Goal: Task Accomplishment & Management: Use online tool/utility

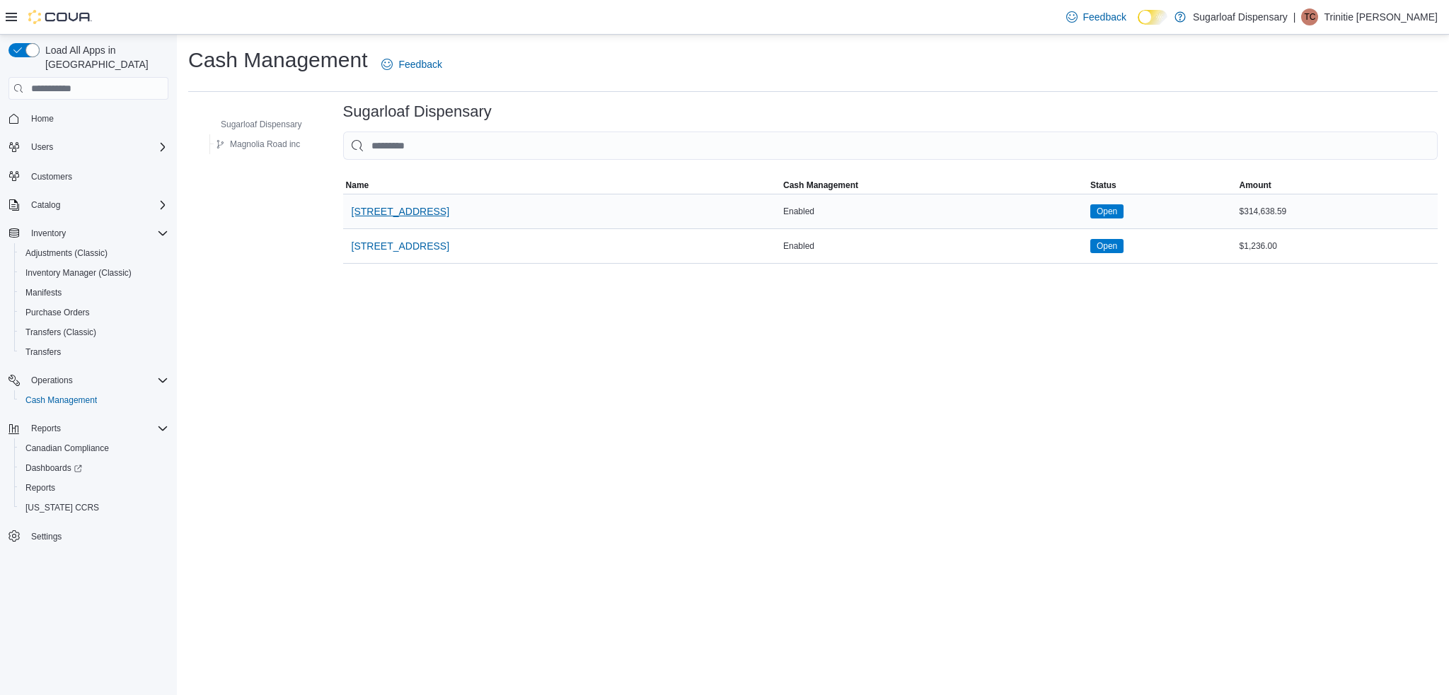
click at [405, 211] on span "[STREET_ADDRESS]" at bounding box center [401, 211] width 98 height 14
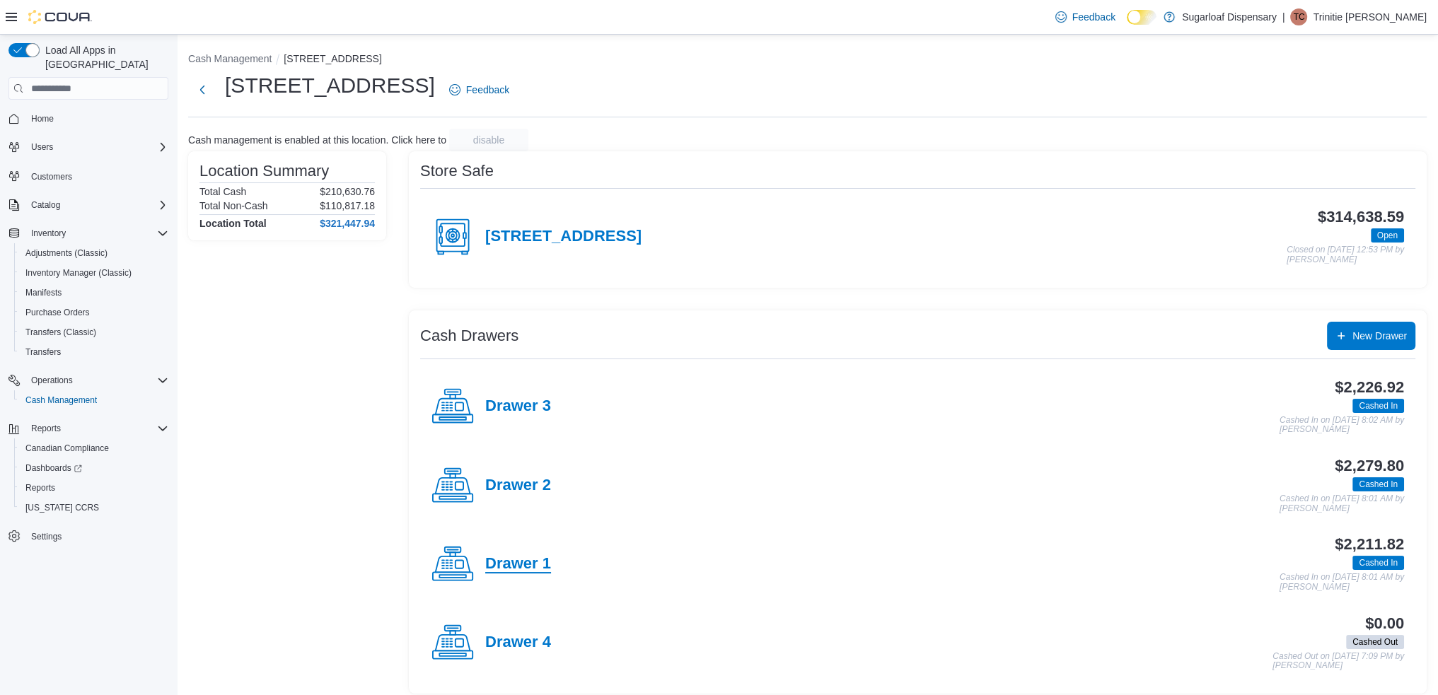
click at [511, 555] on h4 "Drawer 1" at bounding box center [518, 564] width 66 height 18
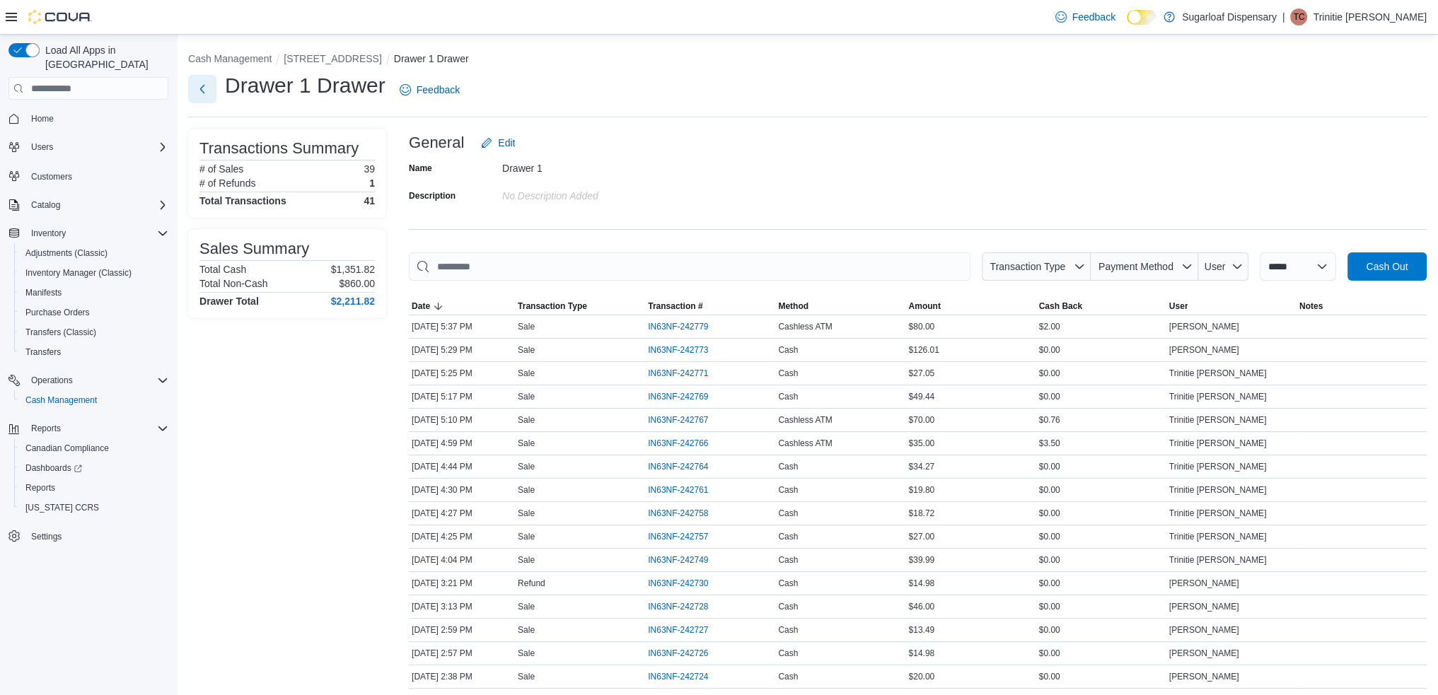
click at [196, 91] on button "Next" at bounding box center [202, 89] width 28 height 28
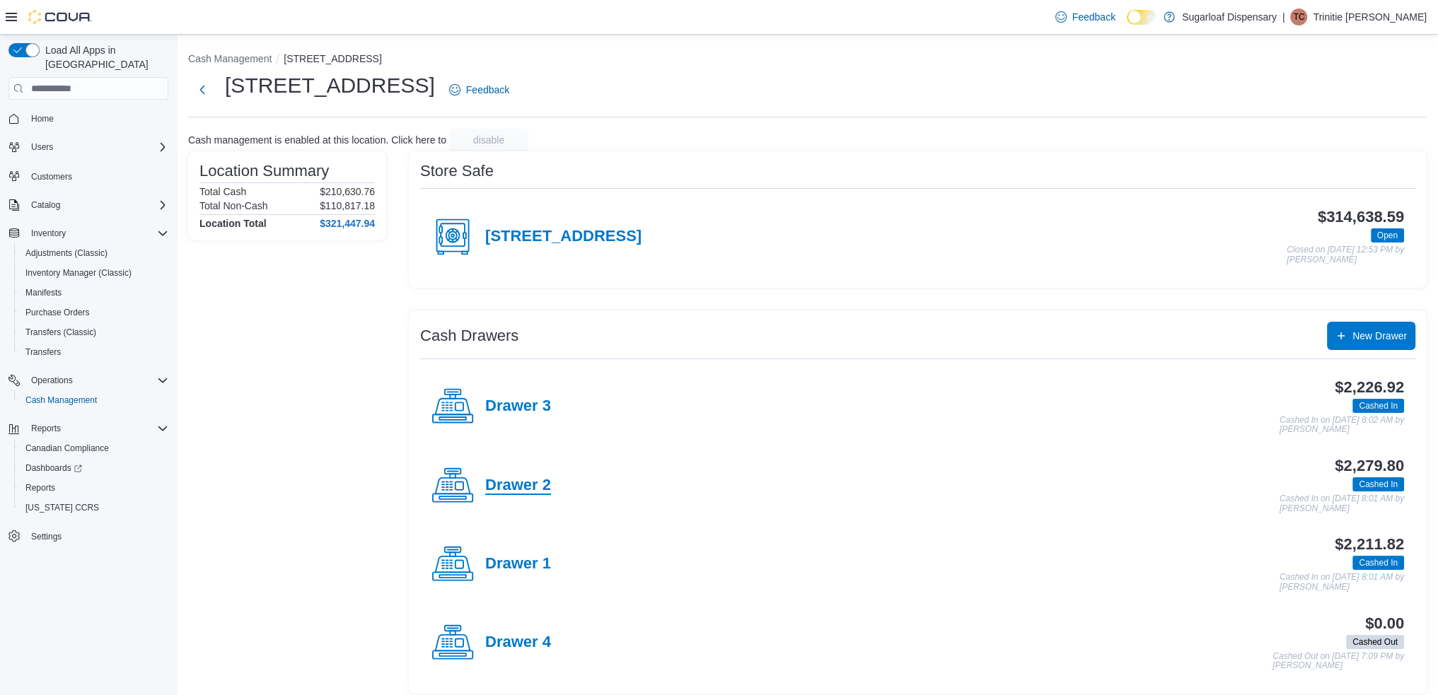
click at [515, 480] on h4 "Drawer 2" at bounding box center [518, 486] width 66 height 18
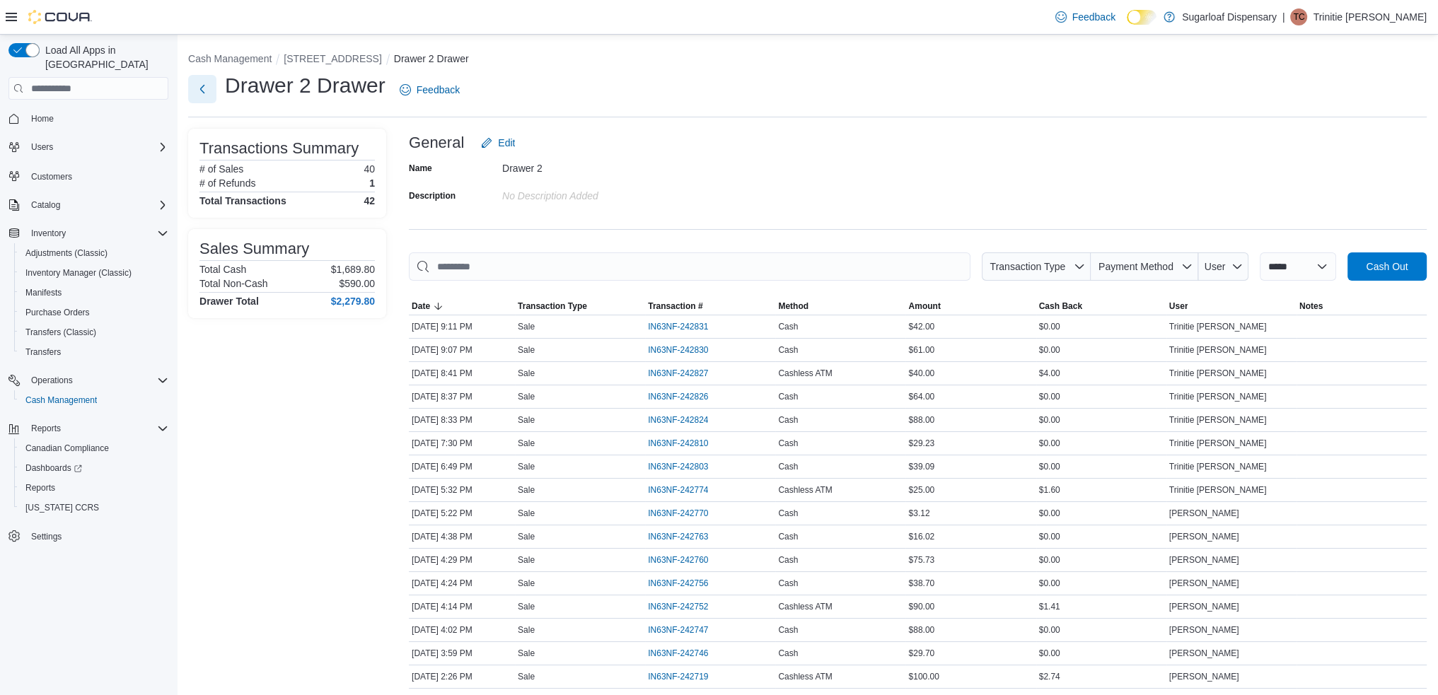
click at [203, 79] on button "Next" at bounding box center [202, 89] width 28 height 28
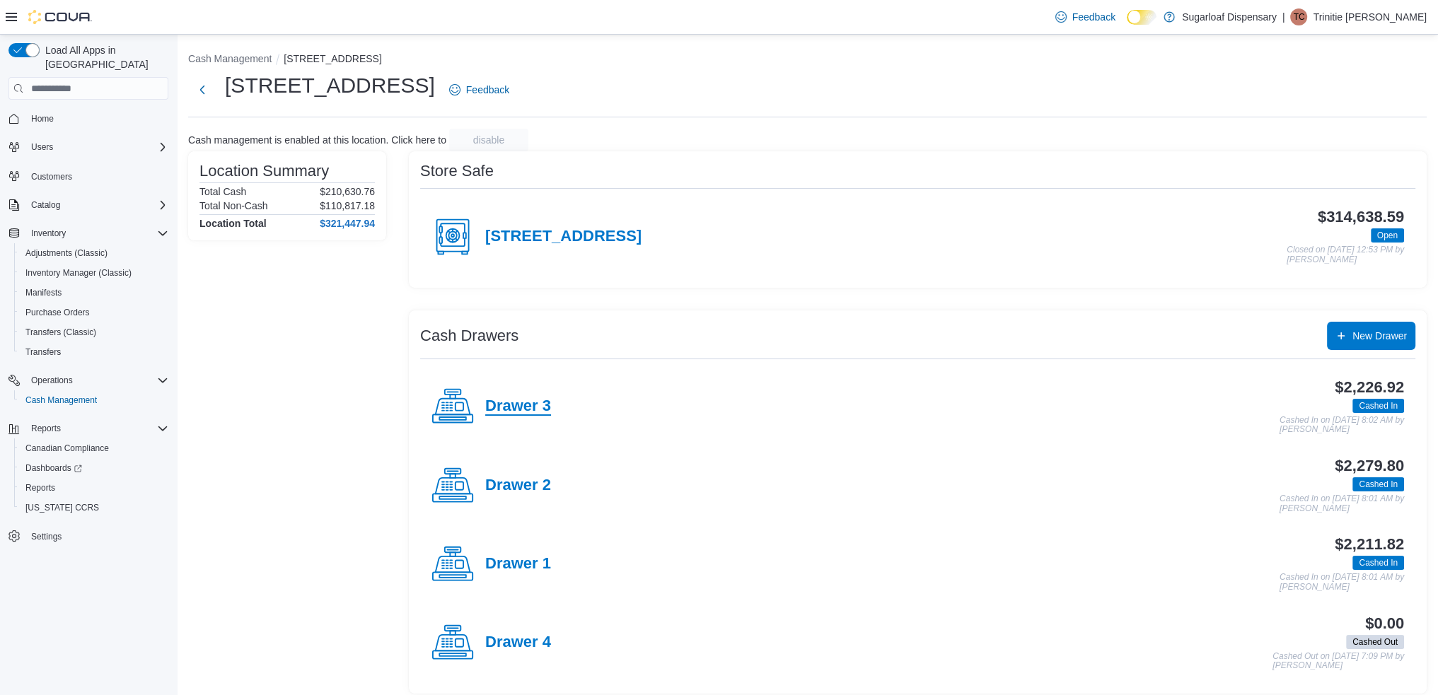
click at [506, 414] on h4 "Drawer 3" at bounding box center [518, 407] width 66 height 18
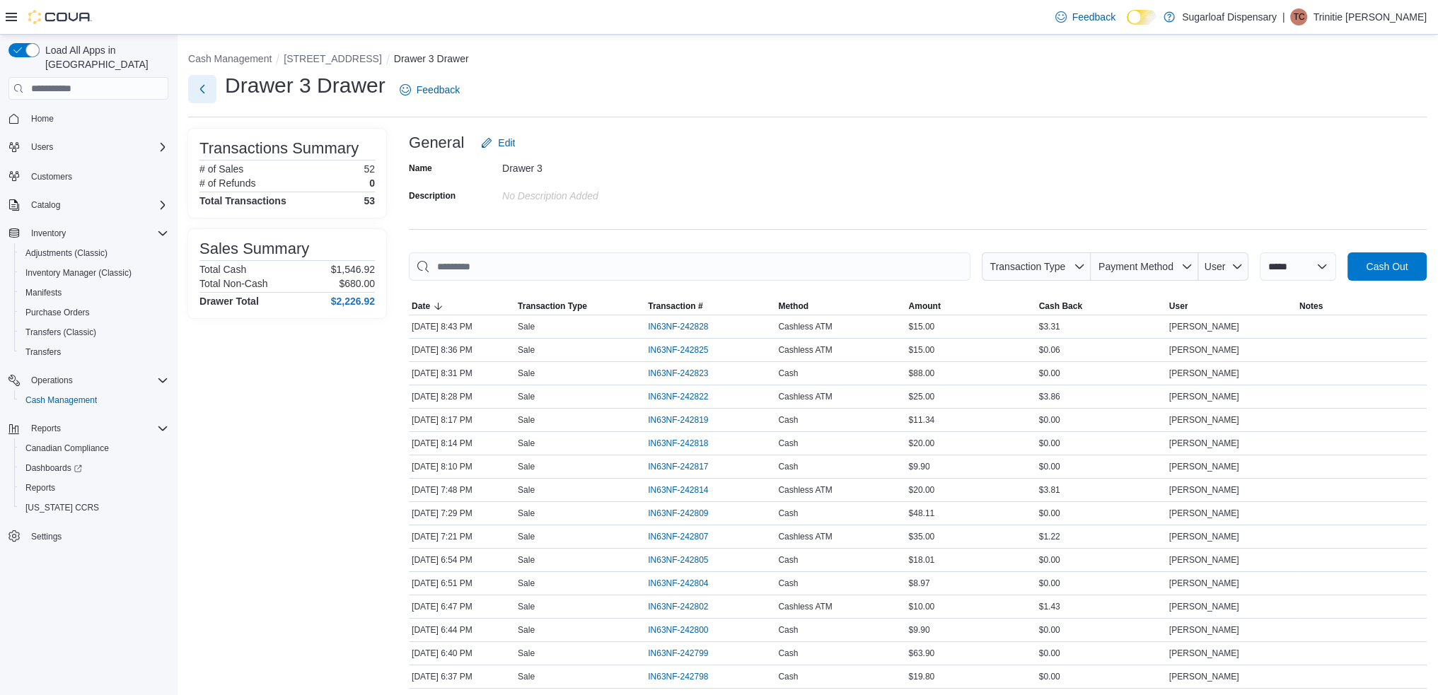
click at [204, 82] on button "Next" at bounding box center [202, 89] width 28 height 28
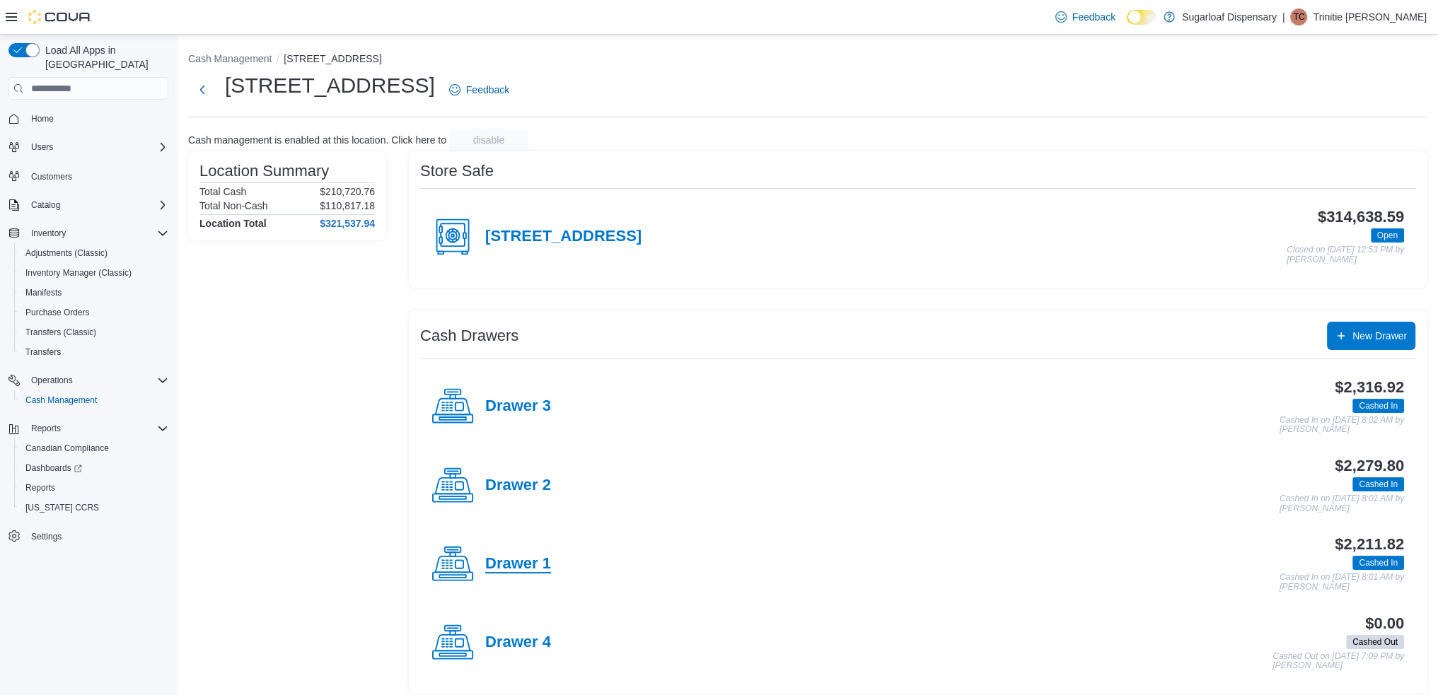
click at [518, 569] on h4 "Drawer 1" at bounding box center [518, 564] width 66 height 18
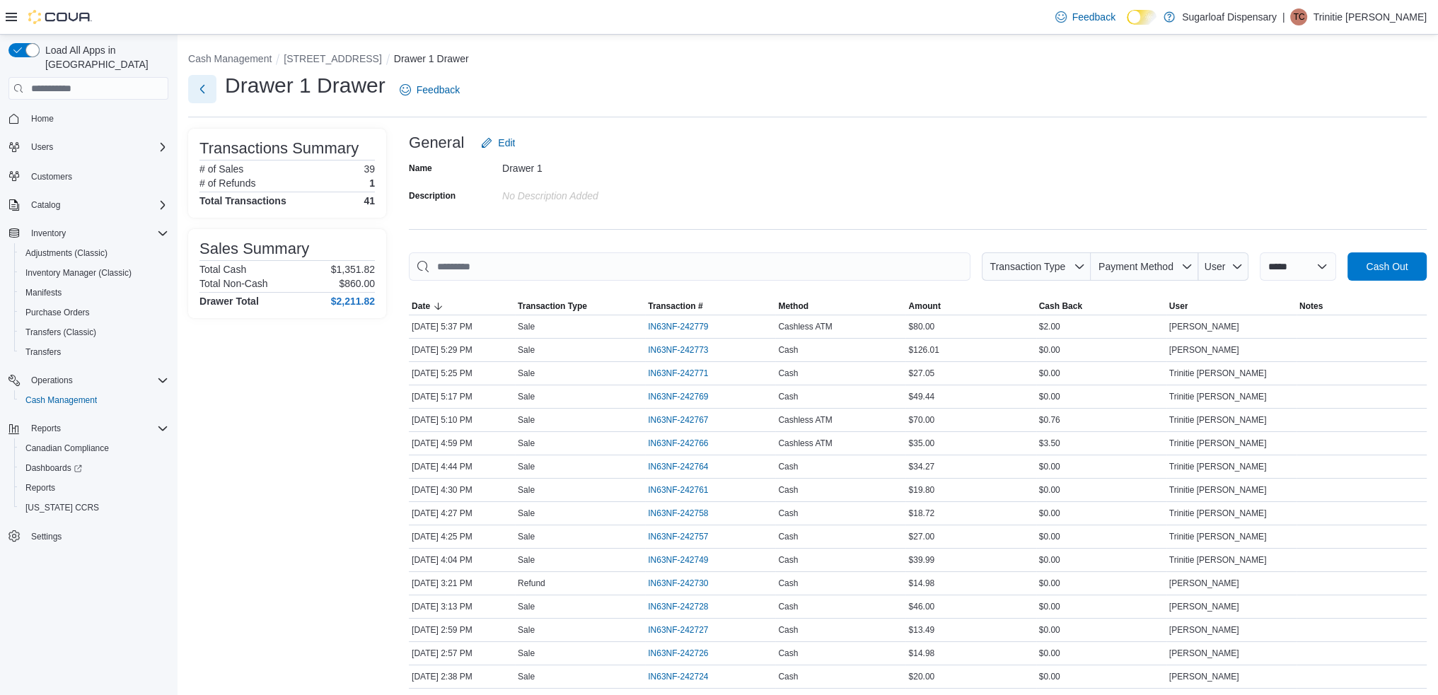
click at [192, 86] on button "Next" at bounding box center [202, 89] width 28 height 28
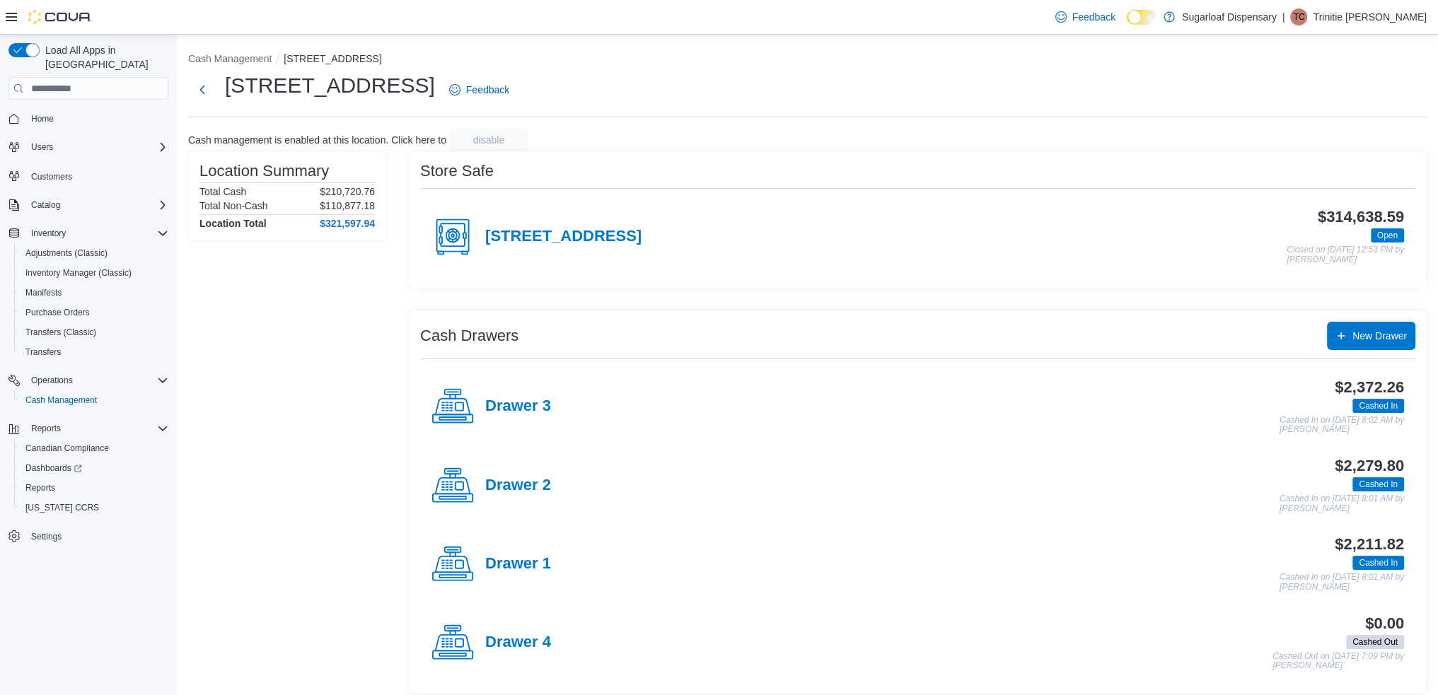
click at [509, 482] on h4 "Drawer 2" at bounding box center [518, 486] width 66 height 18
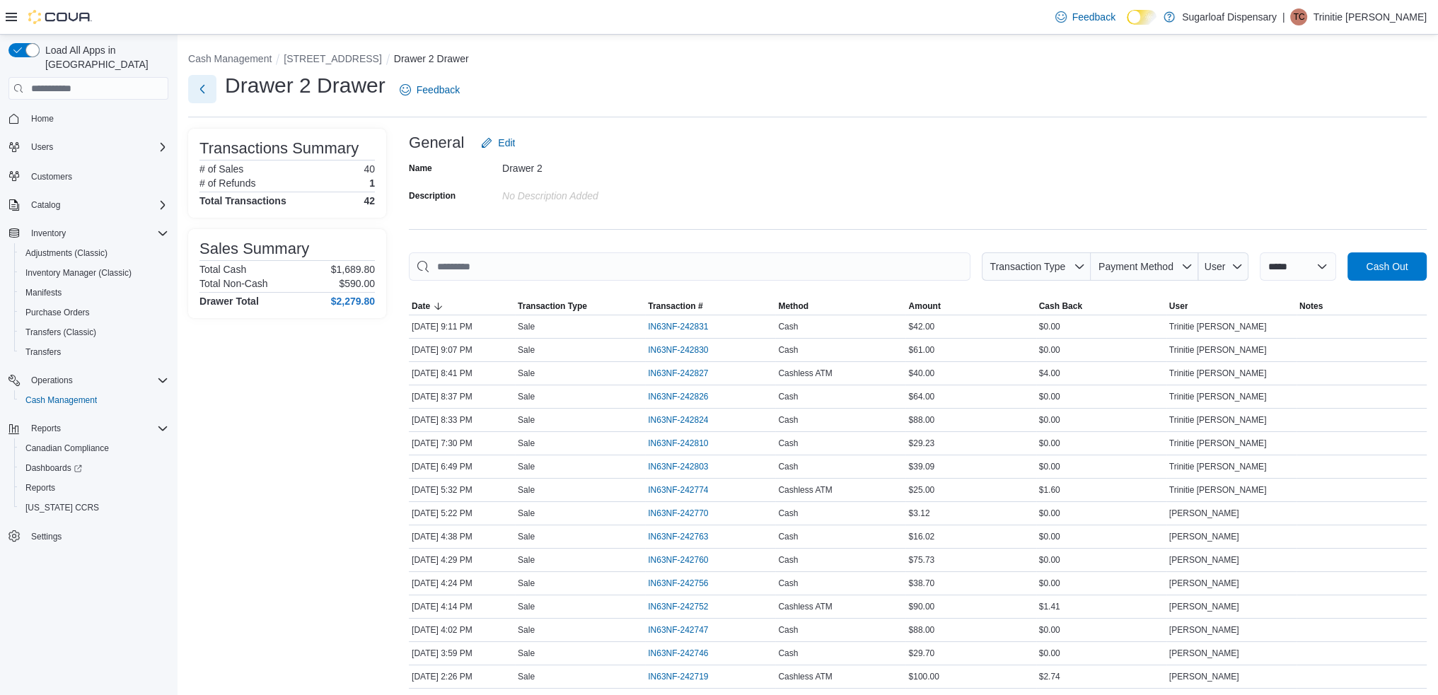
click at [192, 93] on button "Next" at bounding box center [202, 89] width 28 height 28
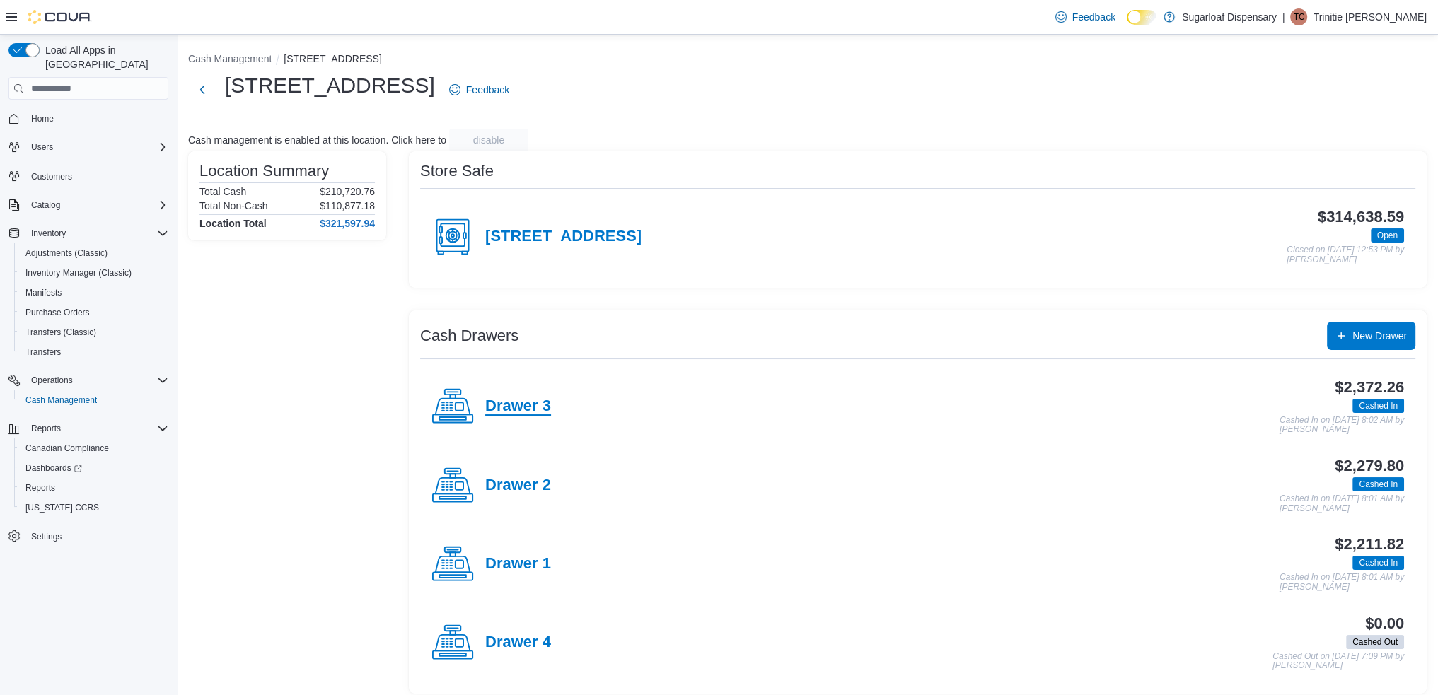
click at [532, 401] on h4 "Drawer 3" at bounding box center [518, 407] width 66 height 18
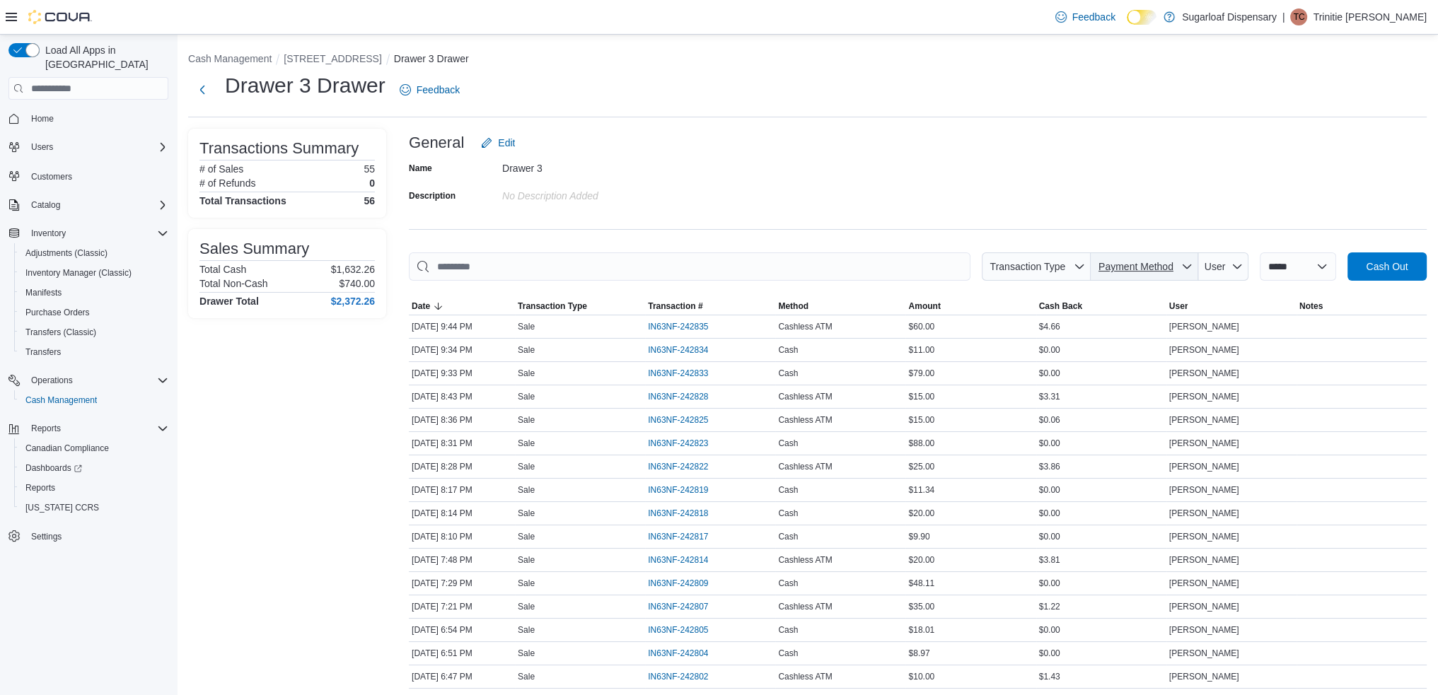
click at [1181, 267] on icon "button" at bounding box center [1186, 266] width 11 height 11
click at [1121, 299] on span "Cashless ATM" at bounding box center [1150, 297] width 167 height 17
type input "**********"
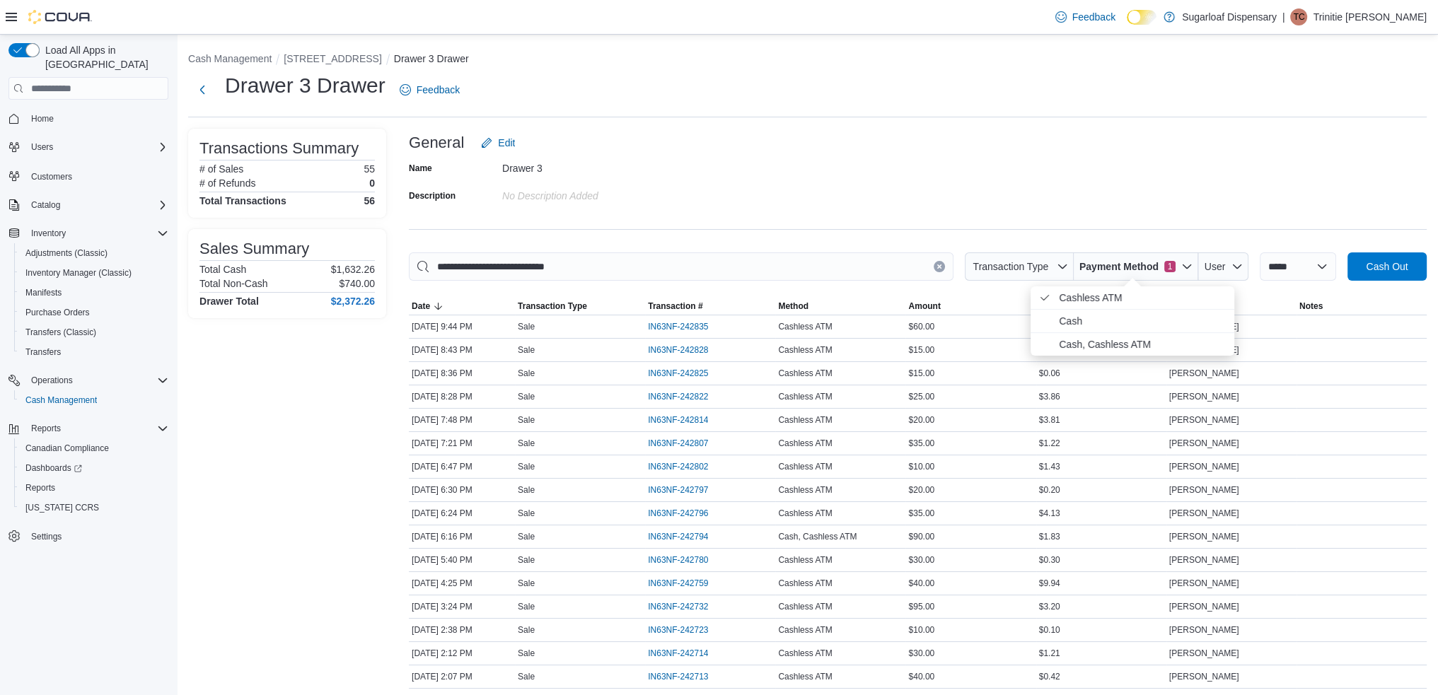
click at [925, 166] on div "Name Drawer 3 Description No Description added" at bounding box center [918, 182] width 1018 height 50
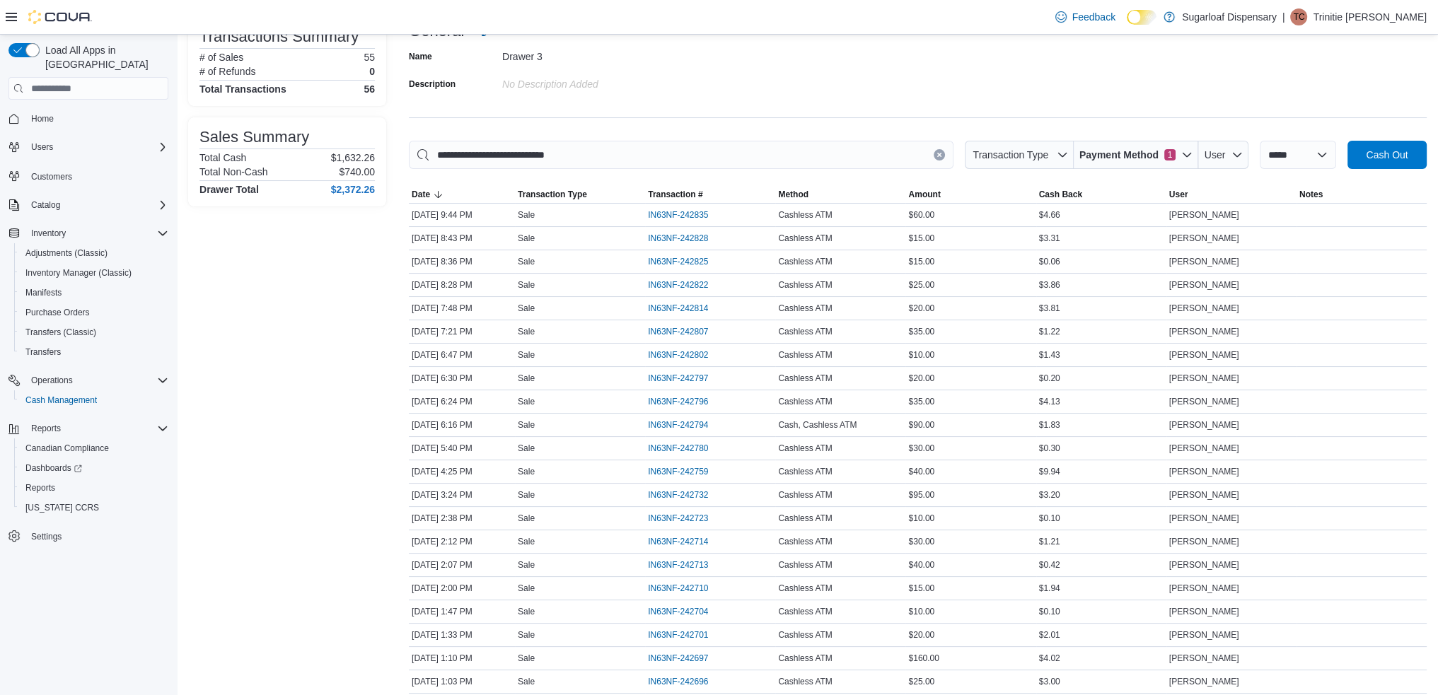
scroll to position [108, 0]
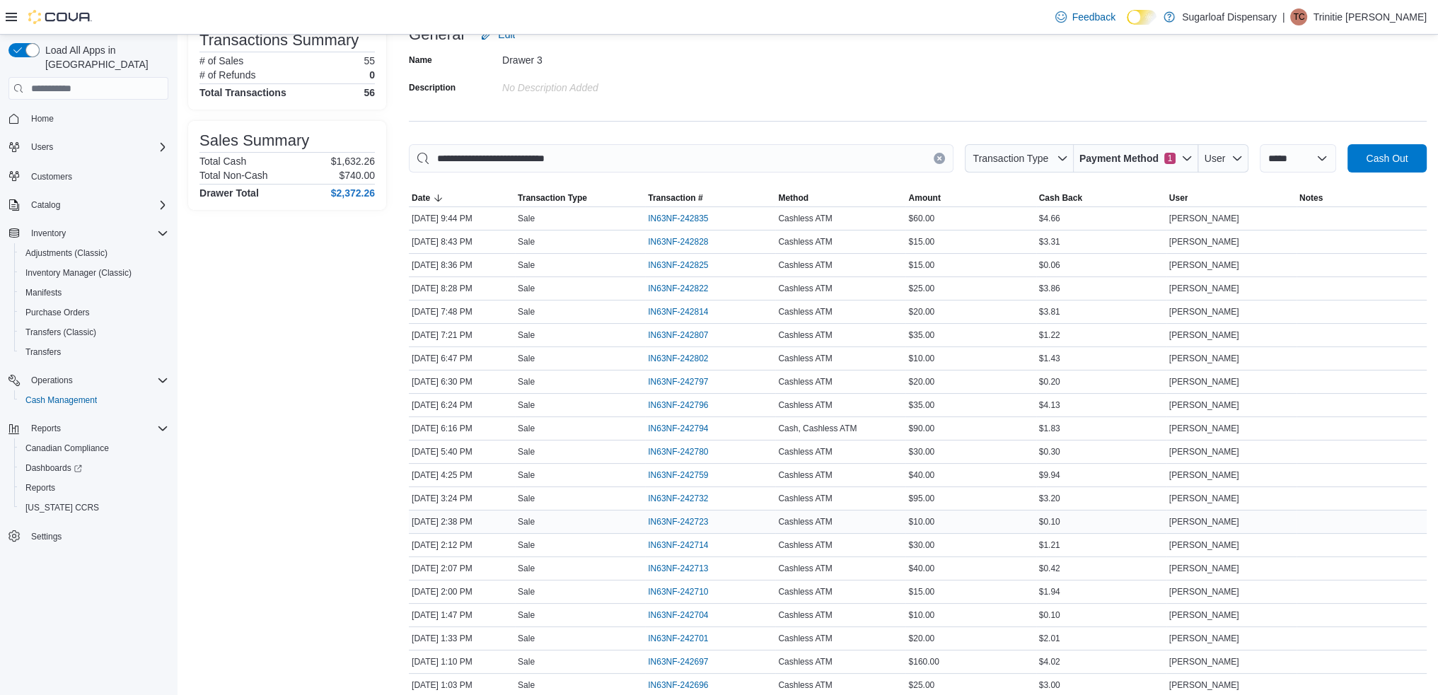
click at [968, 521] on div "$10.00" at bounding box center [970, 522] width 130 height 17
click at [971, 497] on div "$95.00" at bounding box center [970, 498] width 130 height 17
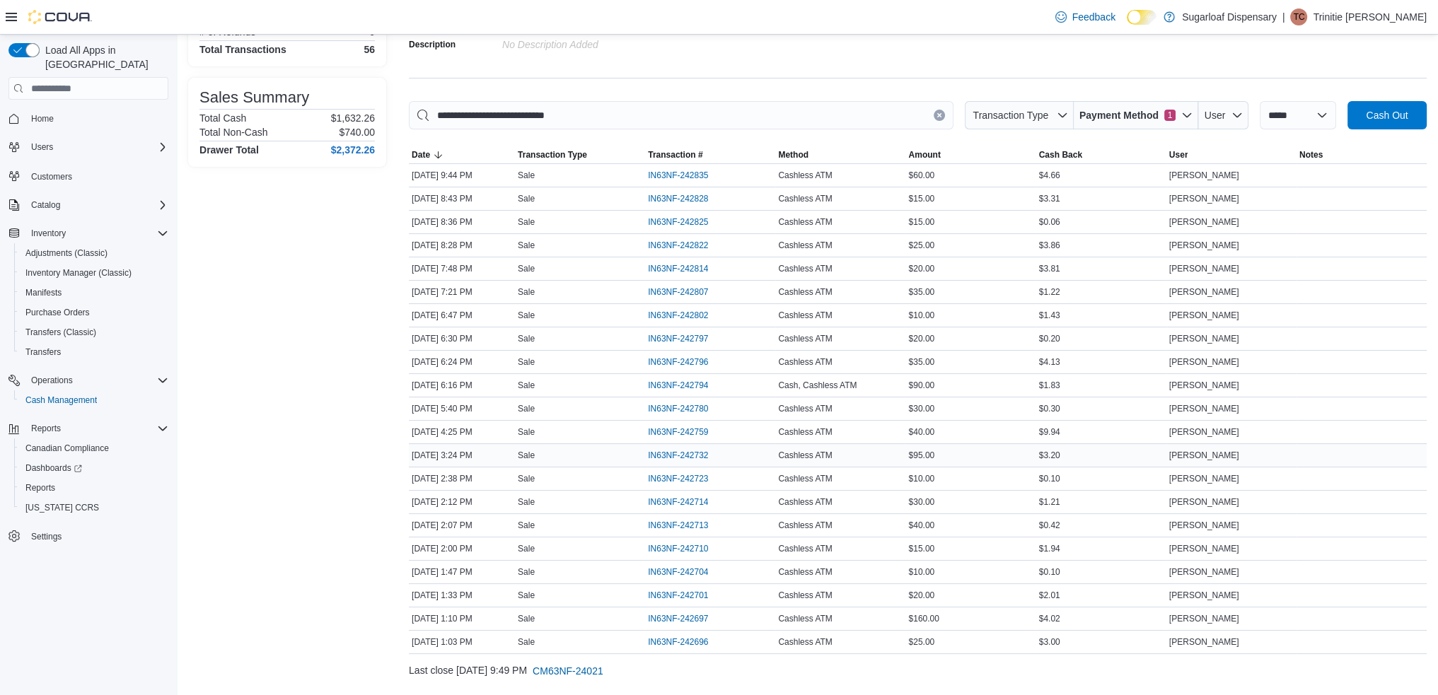
scroll to position [153, 0]
click at [958, 428] on div "$40.00" at bounding box center [970, 430] width 130 height 17
click at [679, 425] on span "IN63NF-242759" at bounding box center [678, 430] width 60 height 11
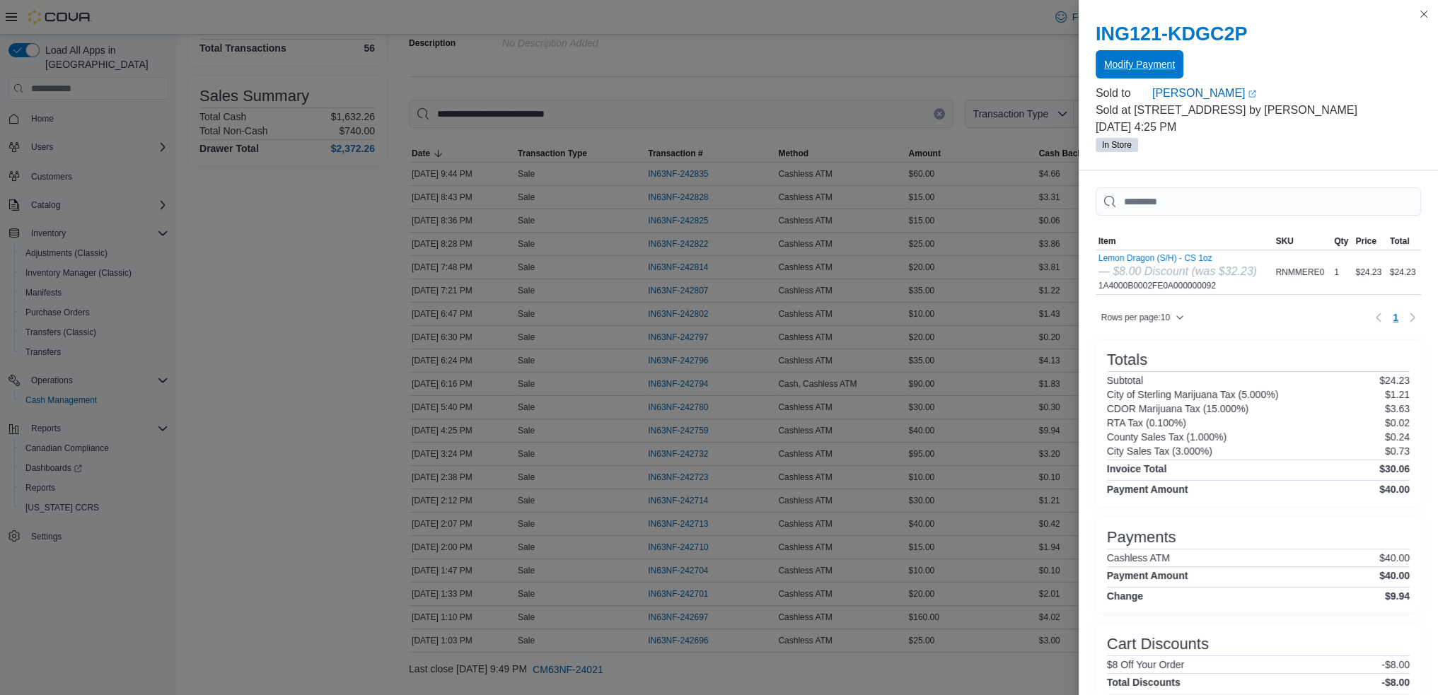
click at [1151, 70] on span "Modify Payment" at bounding box center [1139, 64] width 71 height 14
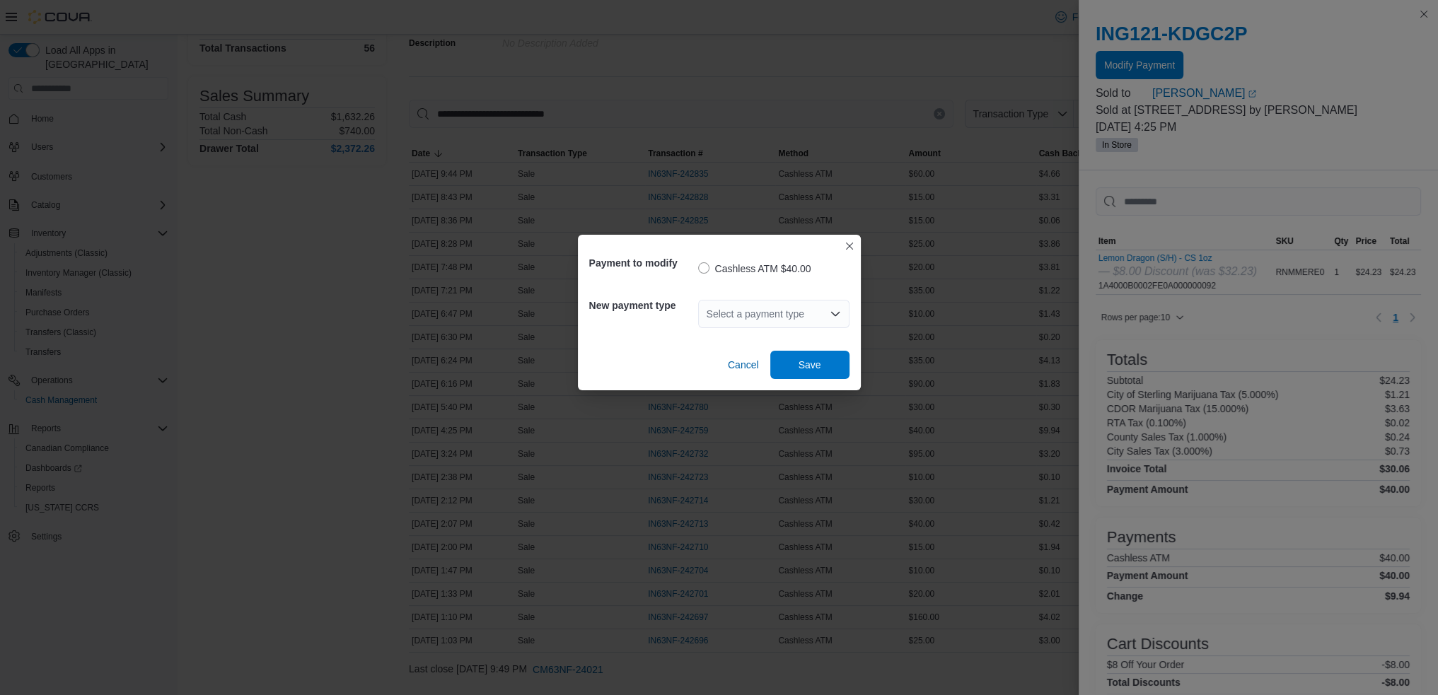
click at [793, 312] on div "Select a payment type" at bounding box center [773, 314] width 151 height 28
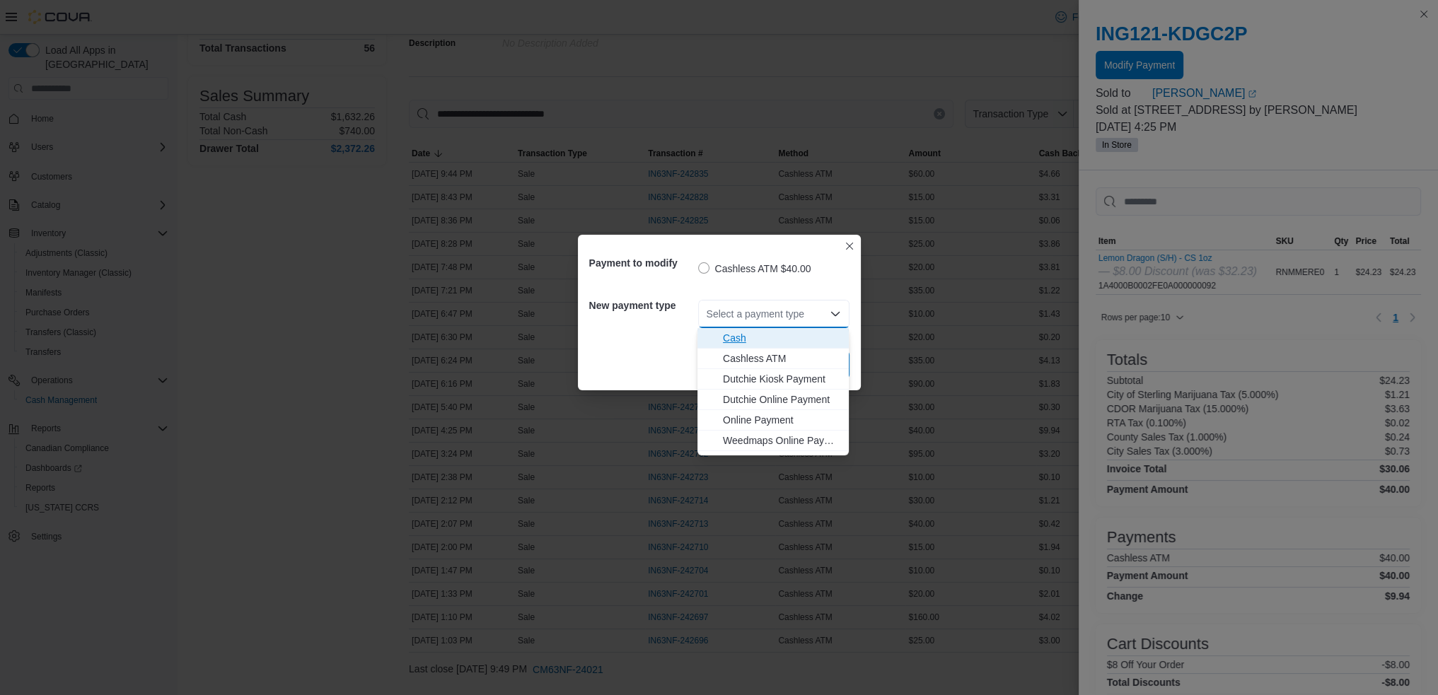
click at [817, 340] on span "Cash" at bounding box center [781, 338] width 117 height 14
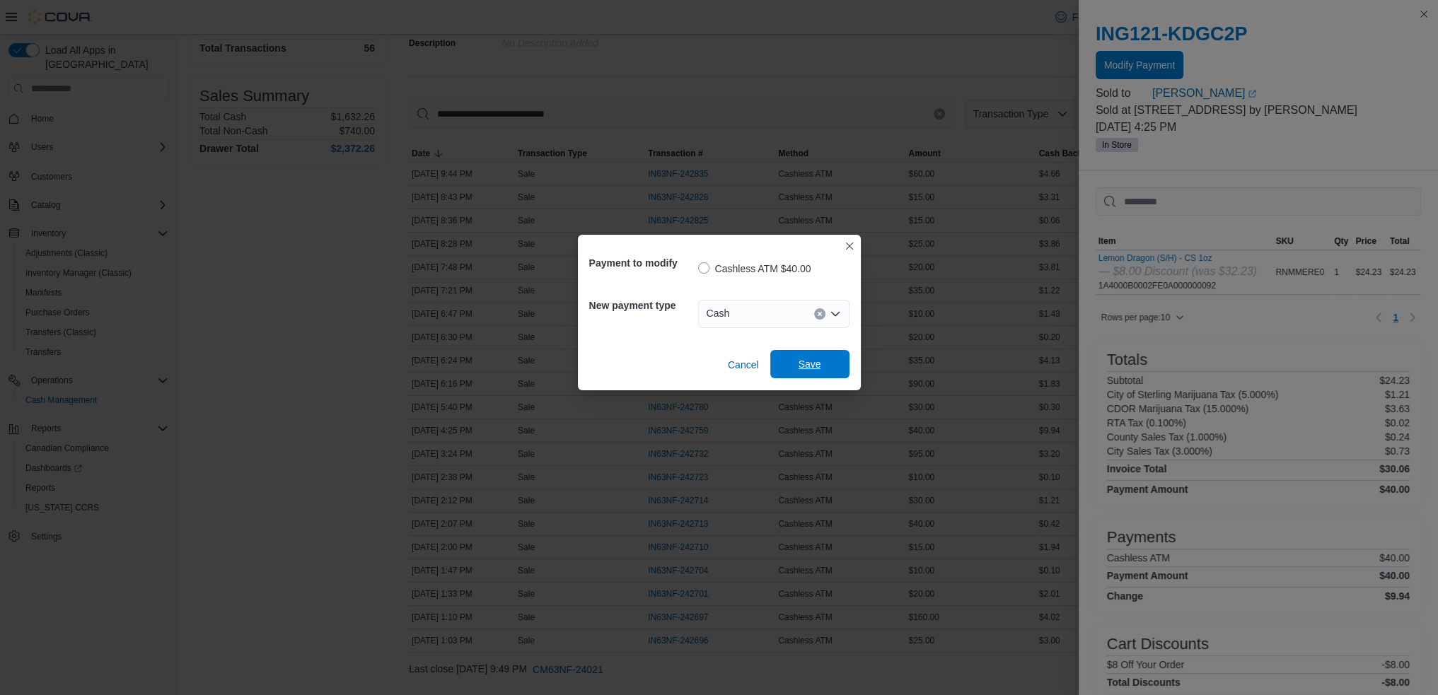
click at [828, 365] on span "Save" at bounding box center [810, 364] width 62 height 28
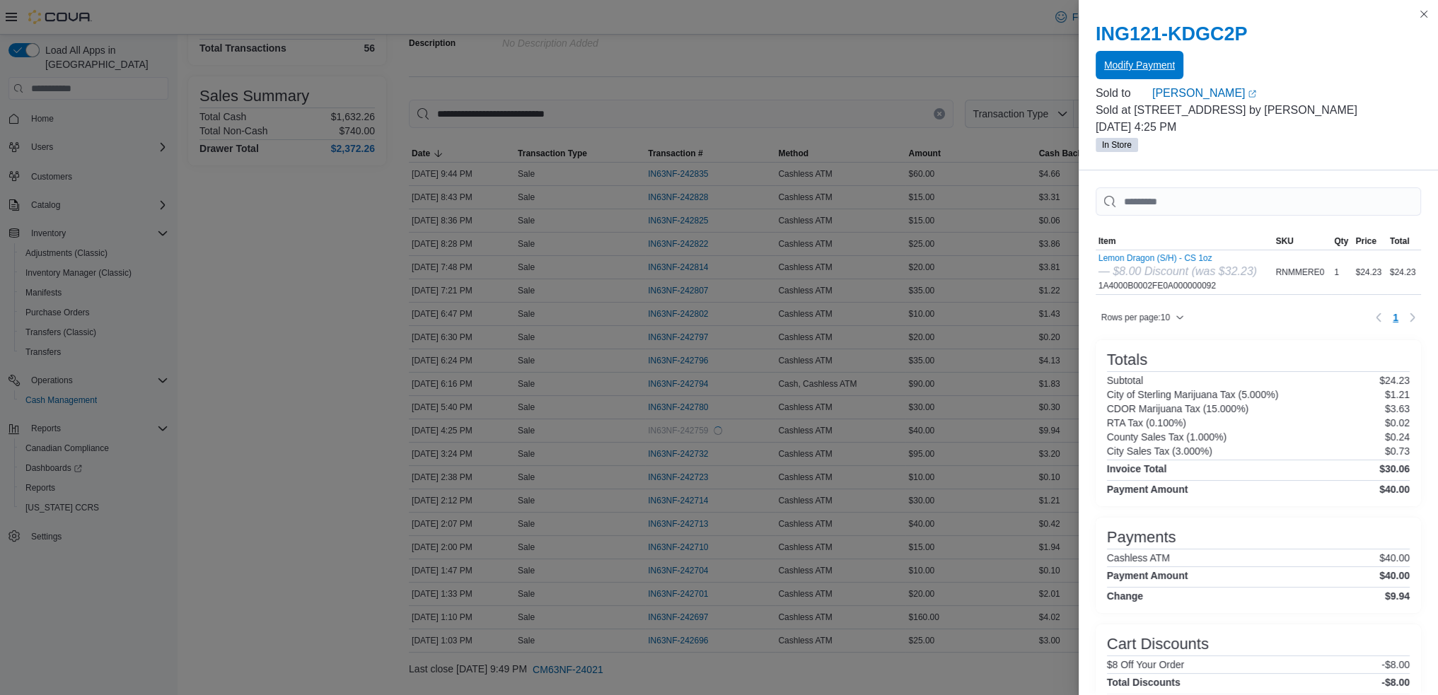
scroll to position [0, 0]
click at [1425, 13] on button "Close this dialog" at bounding box center [1423, 13] width 17 height 17
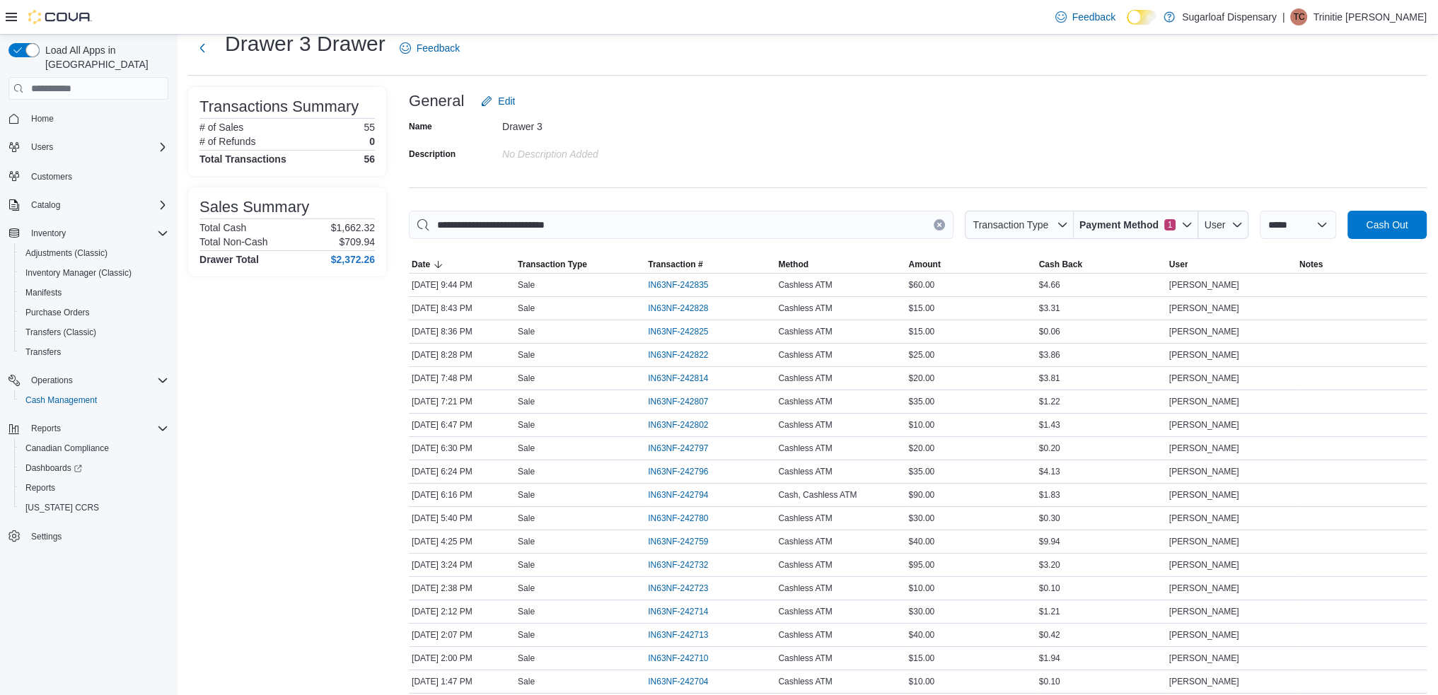
scroll to position [28, 0]
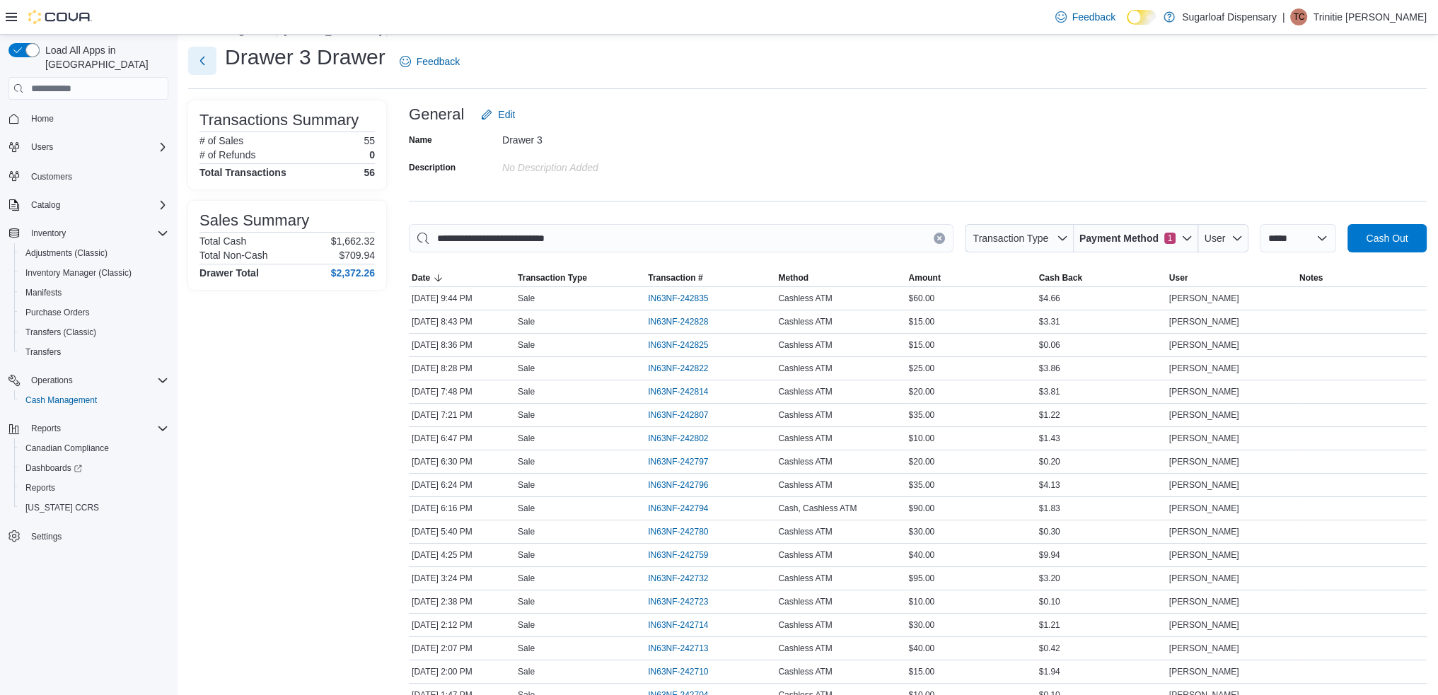
click at [195, 65] on button "Next" at bounding box center [202, 61] width 28 height 28
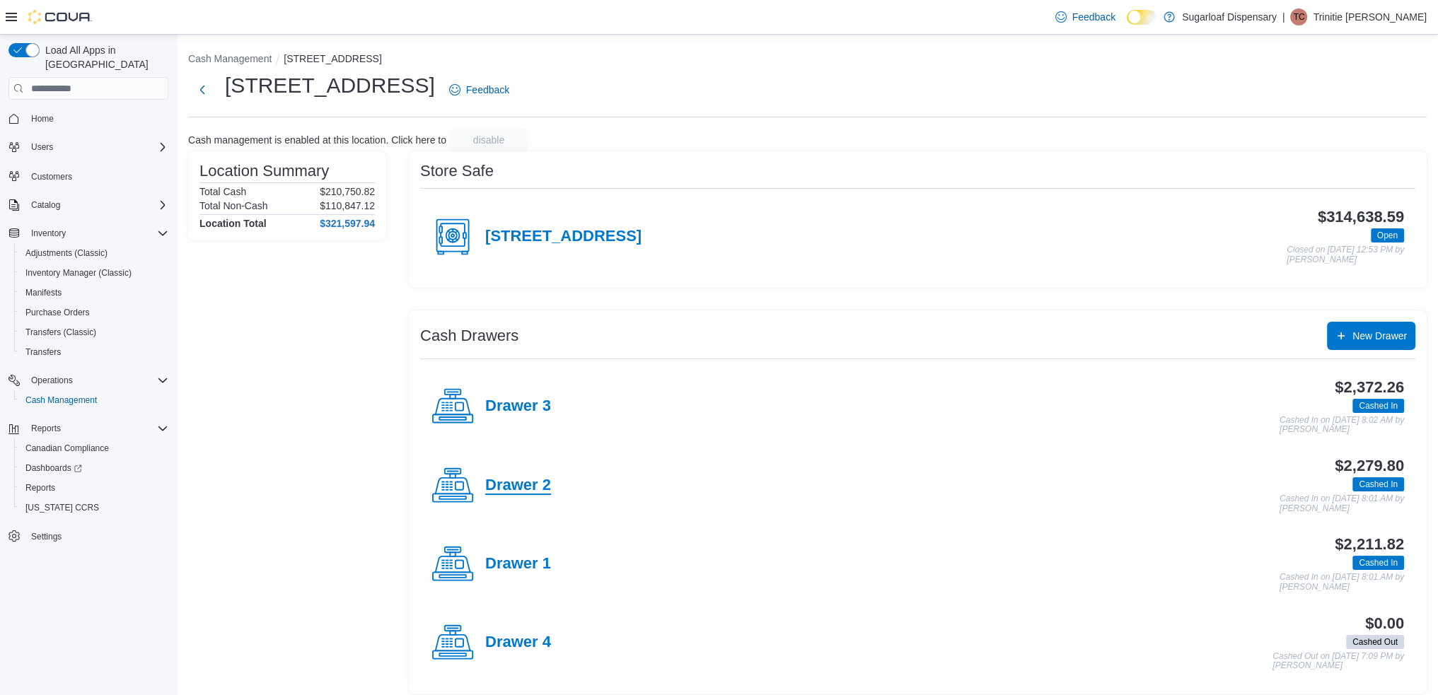
click at [499, 487] on h4 "Drawer 2" at bounding box center [518, 486] width 66 height 18
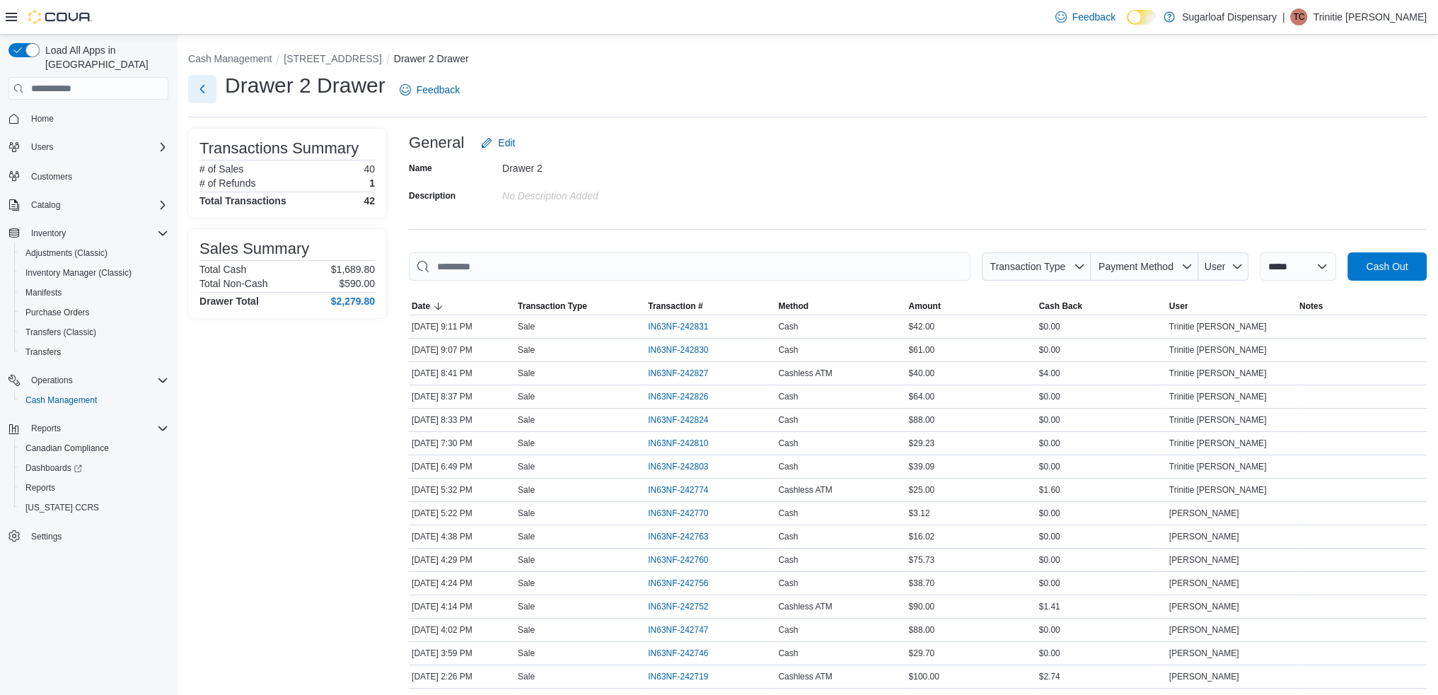
click at [202, 86] on button "Next" at bounding box center [202, 89] width 28 height 28
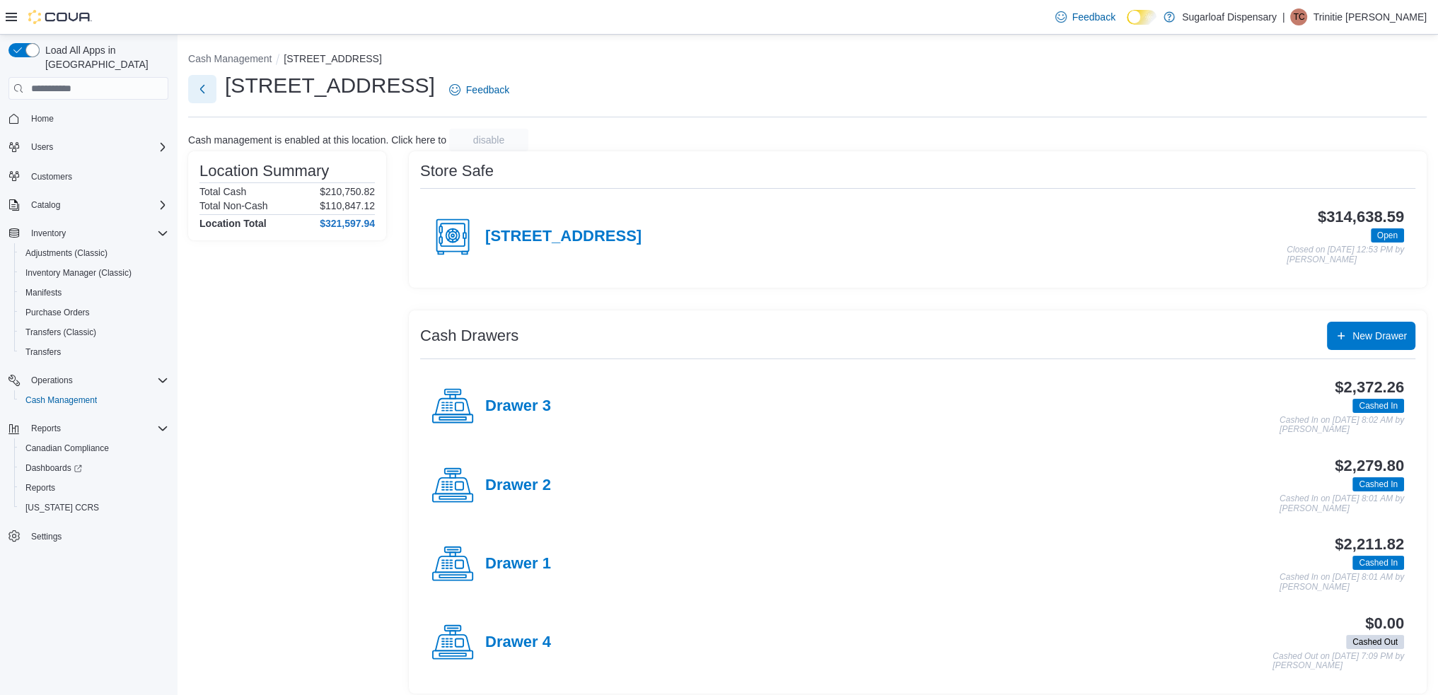
click at [192, 87] on button "Next" at bounding box center [202, 89] width 28 height 28
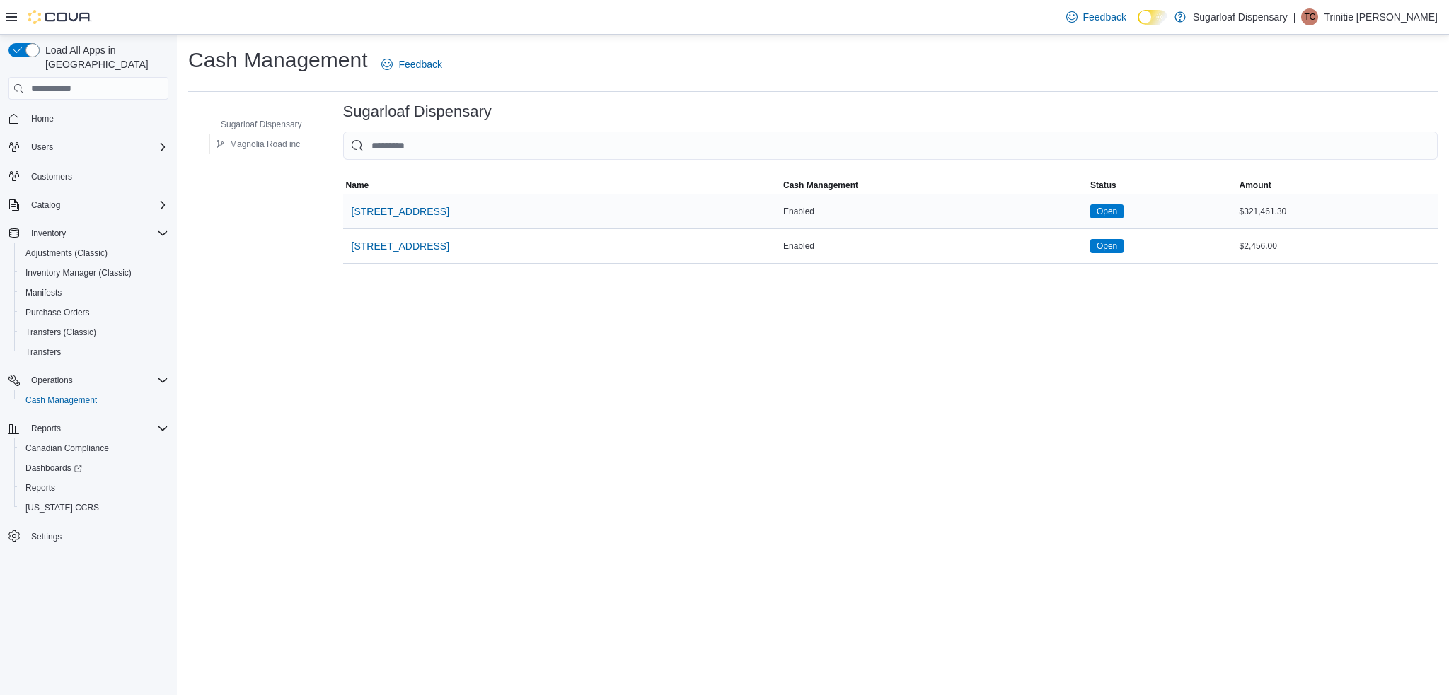
click at [388, 204] on span "[STREET_ADDRESS]" at bounding box center [401, 211] width 98 height 14
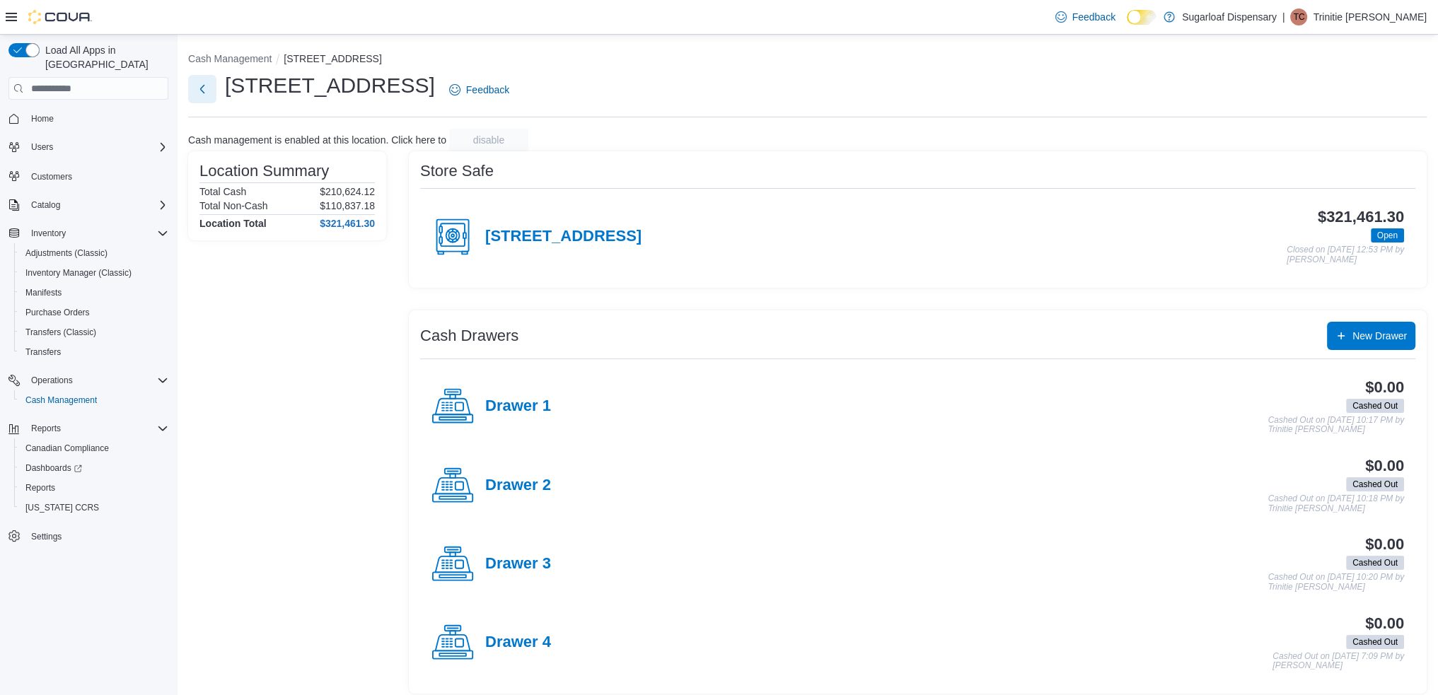
click at [214, 84] on button "Next" at bounding box center [202, 89] width 28 height 28
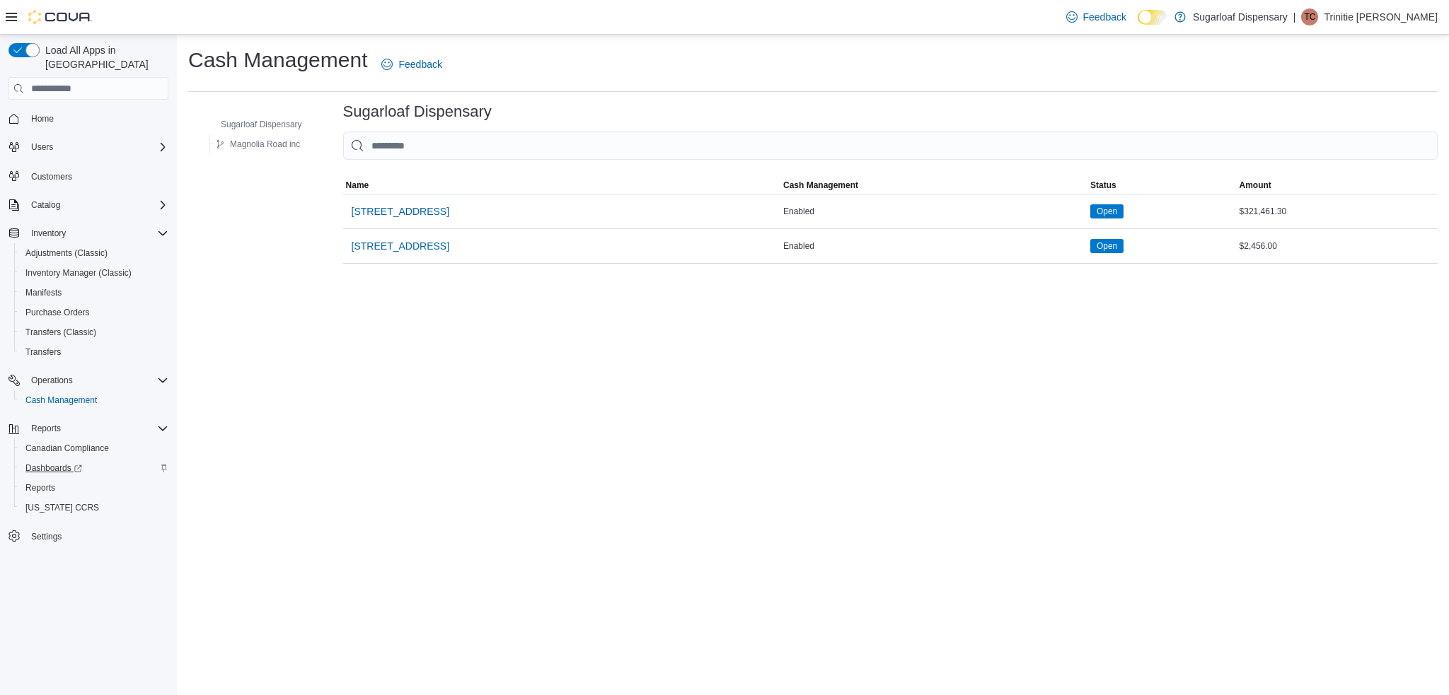
click at [59, 463] on span "Dashboards" at bounding box center [53, 468] width 57 height 11
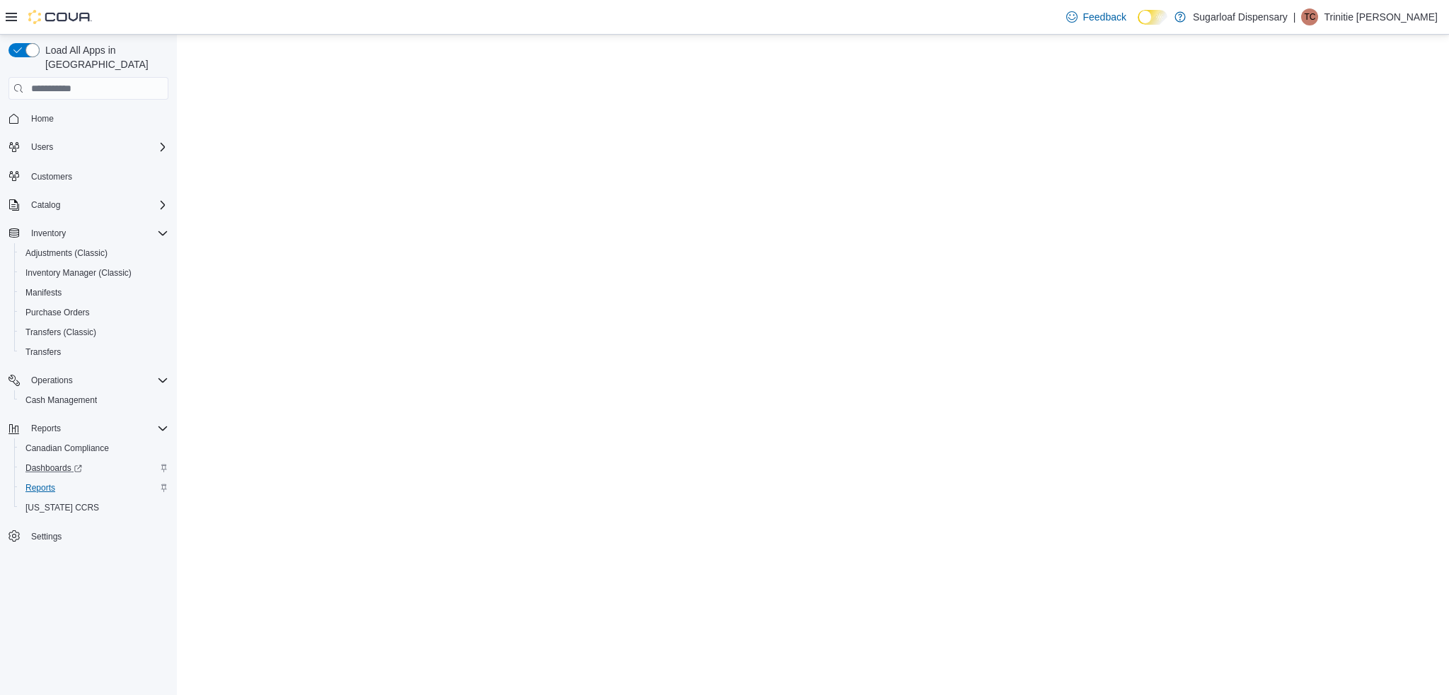
click at [56, 480] on link "Reports" at bounding box center [40, 488] width 41 height 17
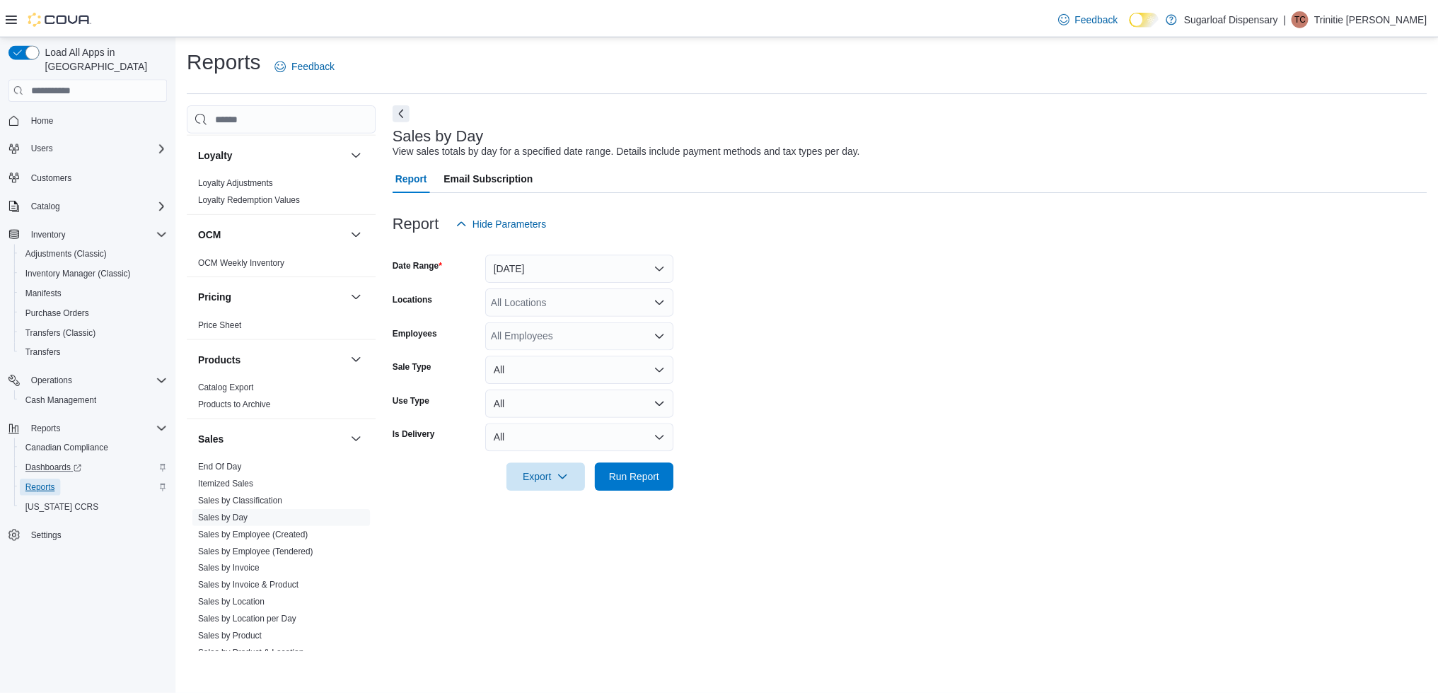
scroll to position [823, 0]
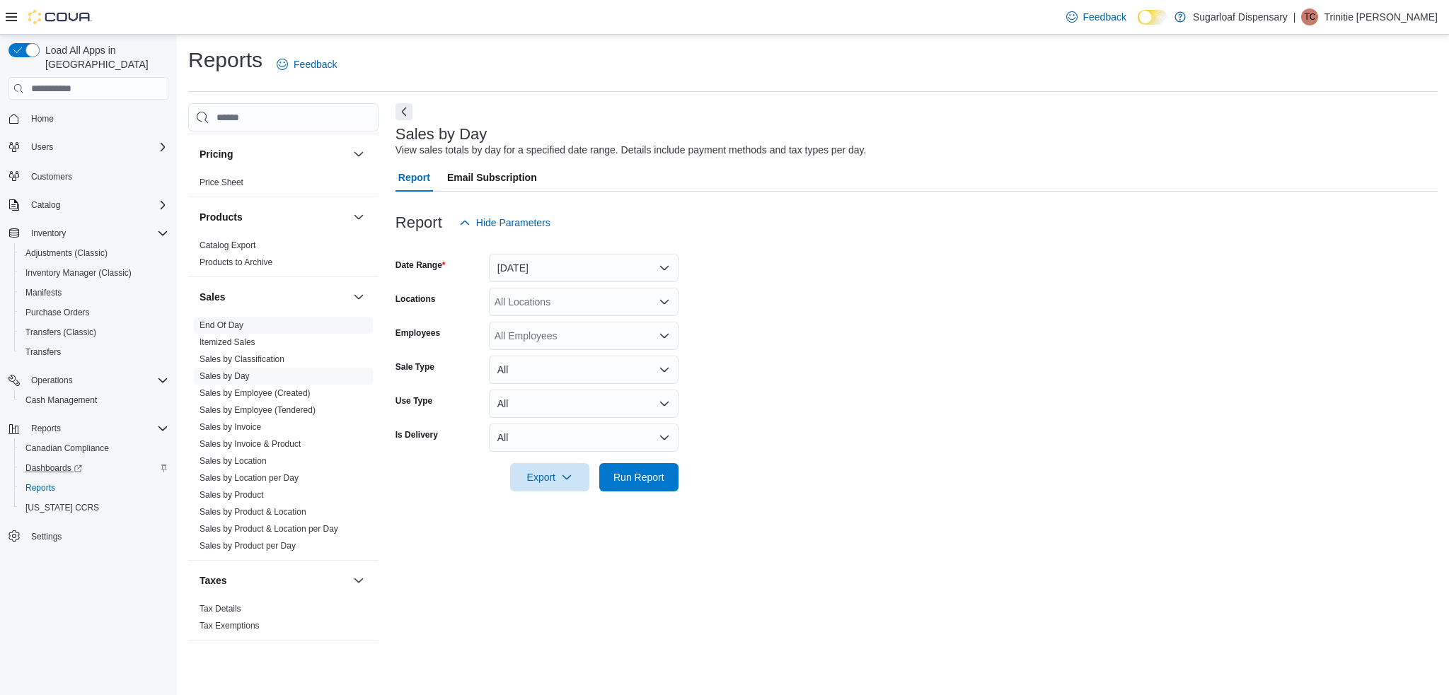
click at [263, 319] on span "End Of Day" at bounding box center [283, 325] width 179 height 17
click at [614, 299] on div "All Locations" at bounding box center [584, 302] width 190 height 28
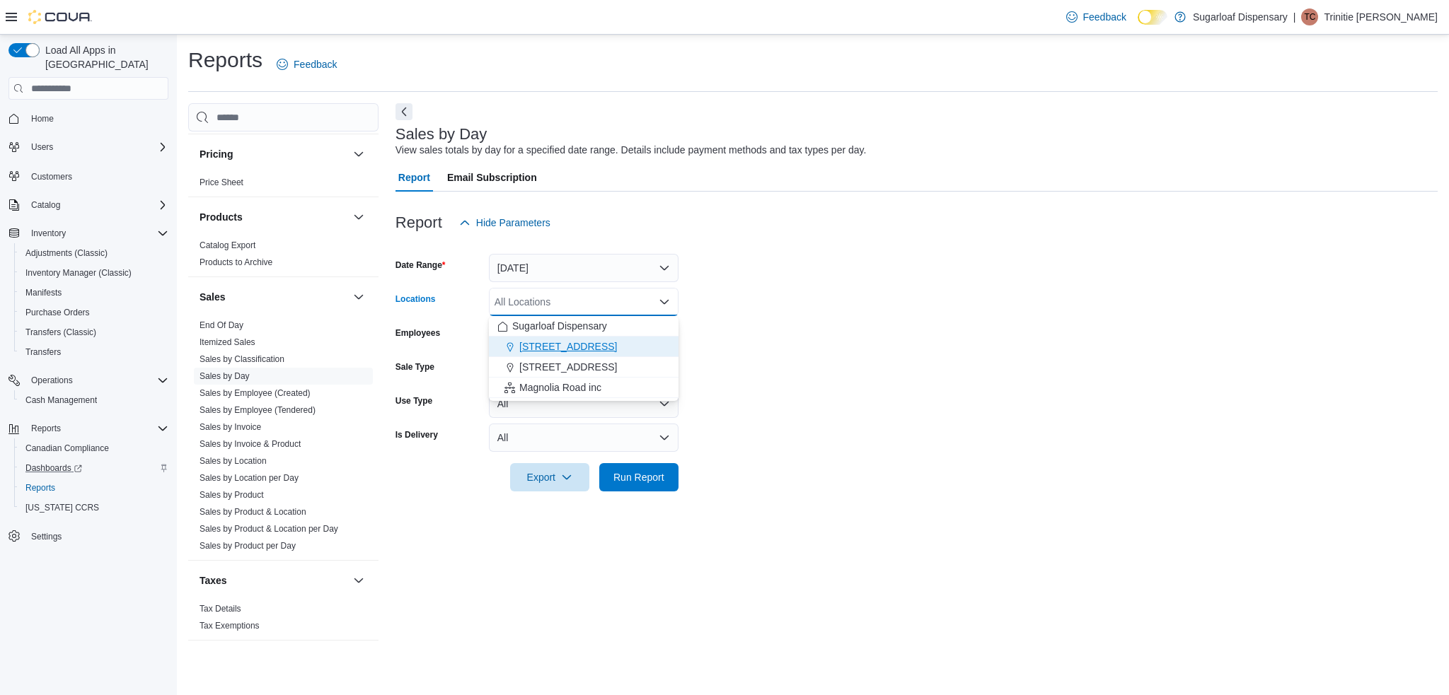
click at [610, 343] on span "[STREET_ADDRESS]" at bounding box center [568, 347] width 98 height 14
click at [633, 482] on span "Run Report" at bounding box center [638, 477] width 51 height 14
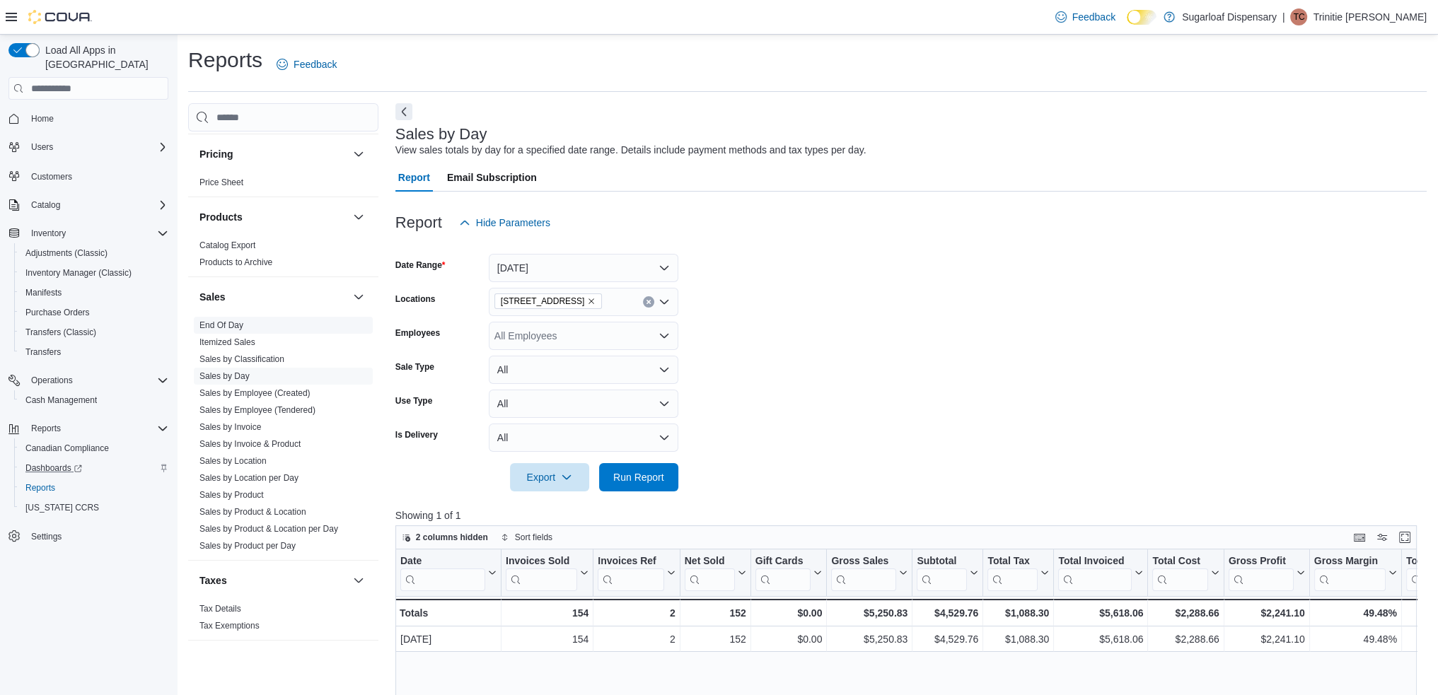
click at [238, 325] on link "End Of Day" at bounding box center [221, 325] width 44 height 10
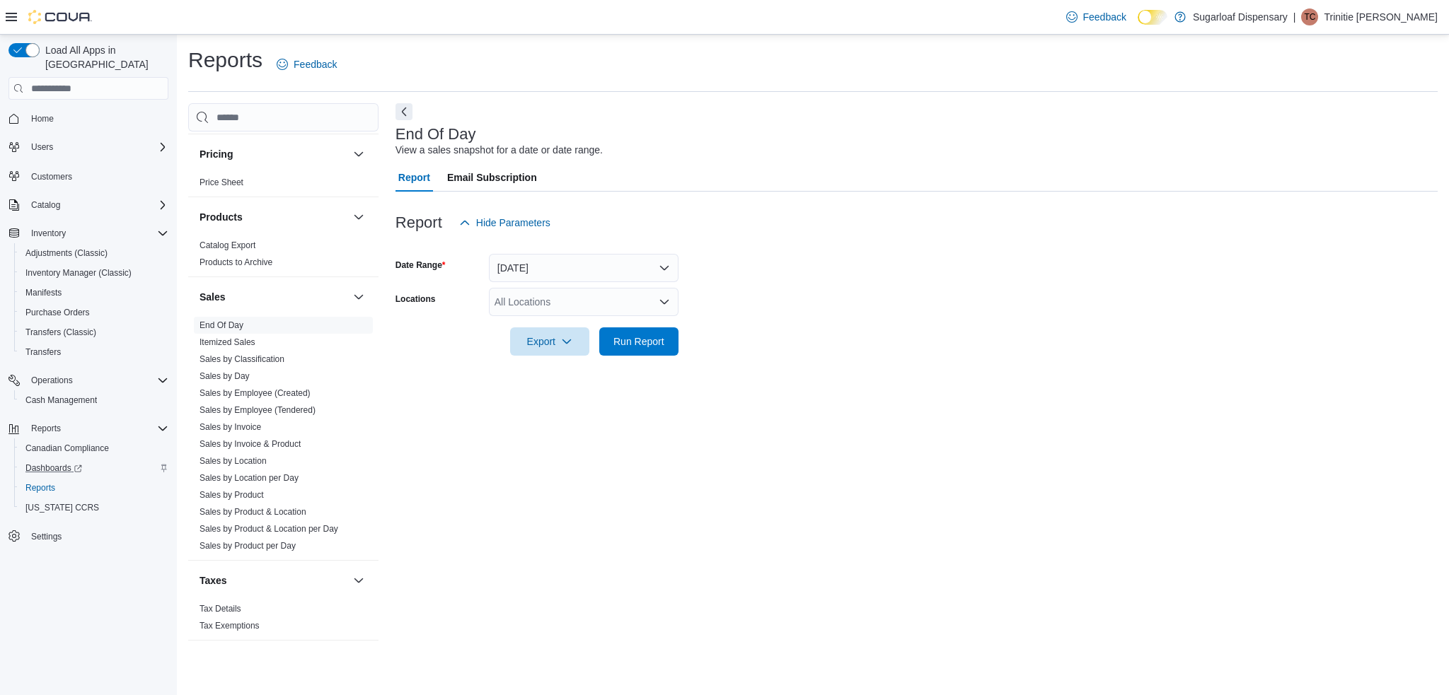
click at [623, 300] on div "All Locations" at bounding box center [584, 302] width 190 height 28
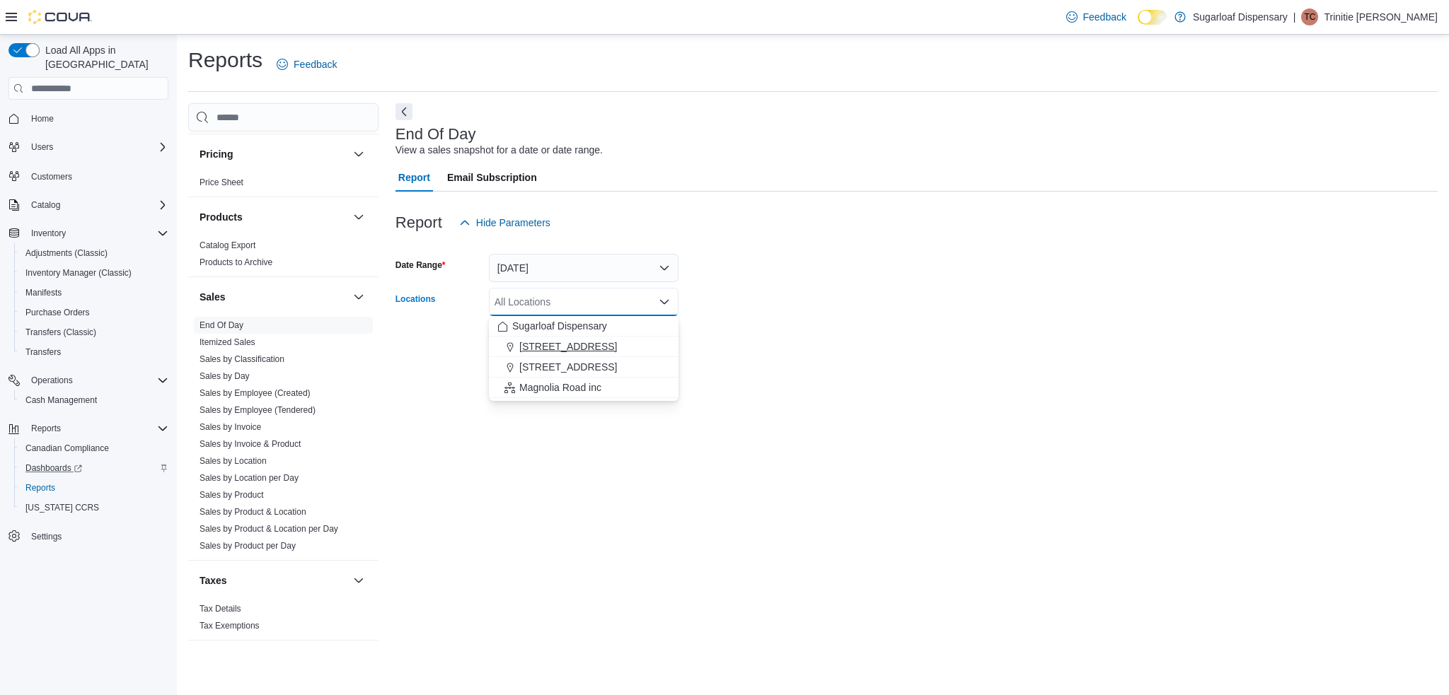
click at [605, 345] on span "[STREET_ADDRESS]" at bounding box center [568, 347] width 98 height 14
click at [729, 396] on div "End Of Day View a sales snapshot for a date or date range. Report Email Subscri…" at bounding box center [916, 378] width 1042 height 550
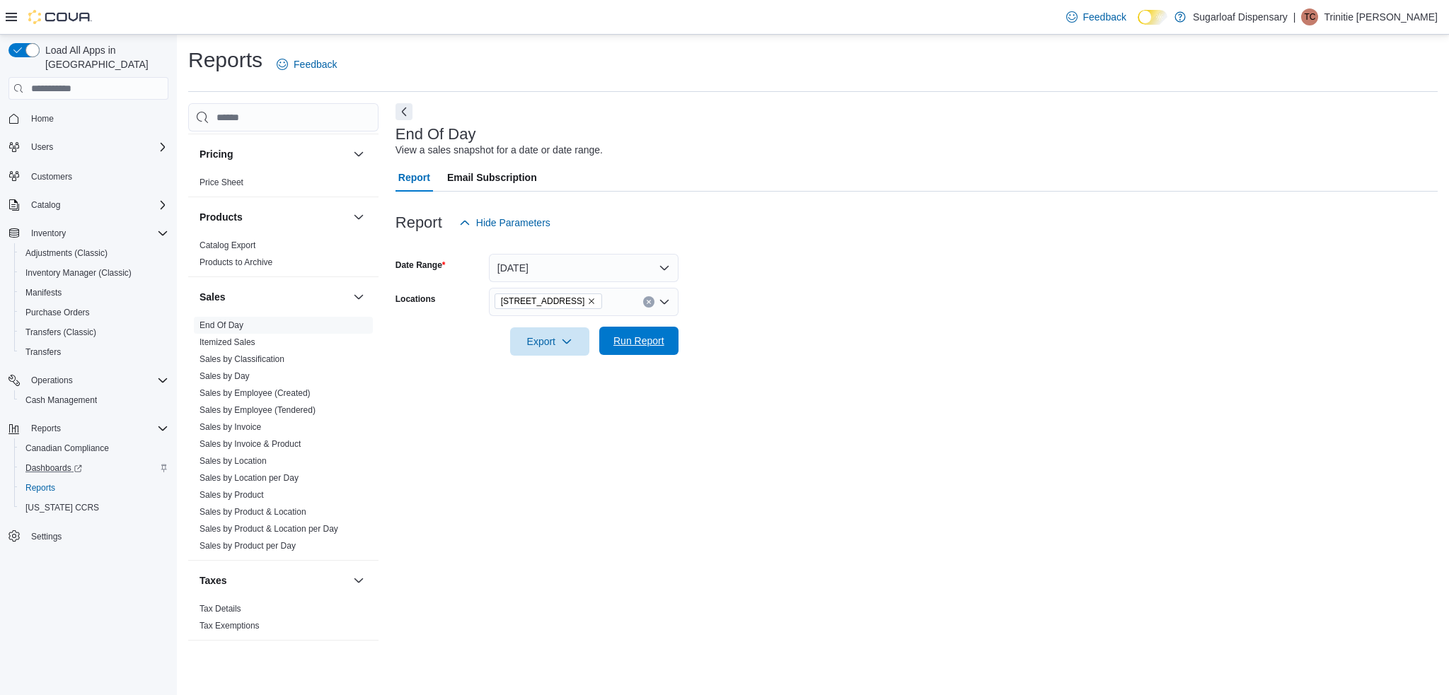
click at [653, 339] on span "Run Report" at bounding box center [638, 341] width 51 height 14
